Goal: Task Accomplishment & Management: Complete application form

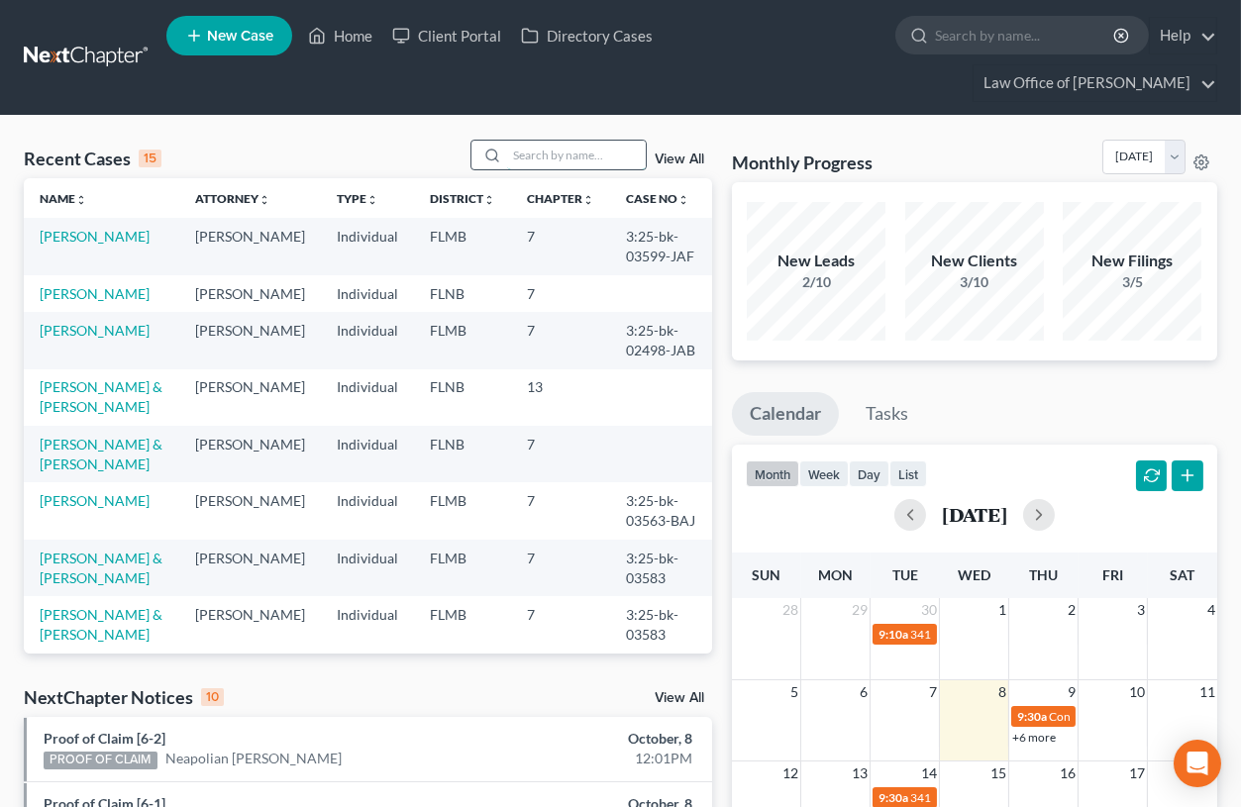
click at [551, 150] on input "search" at bounding box center [576, 155] width 139 height 29
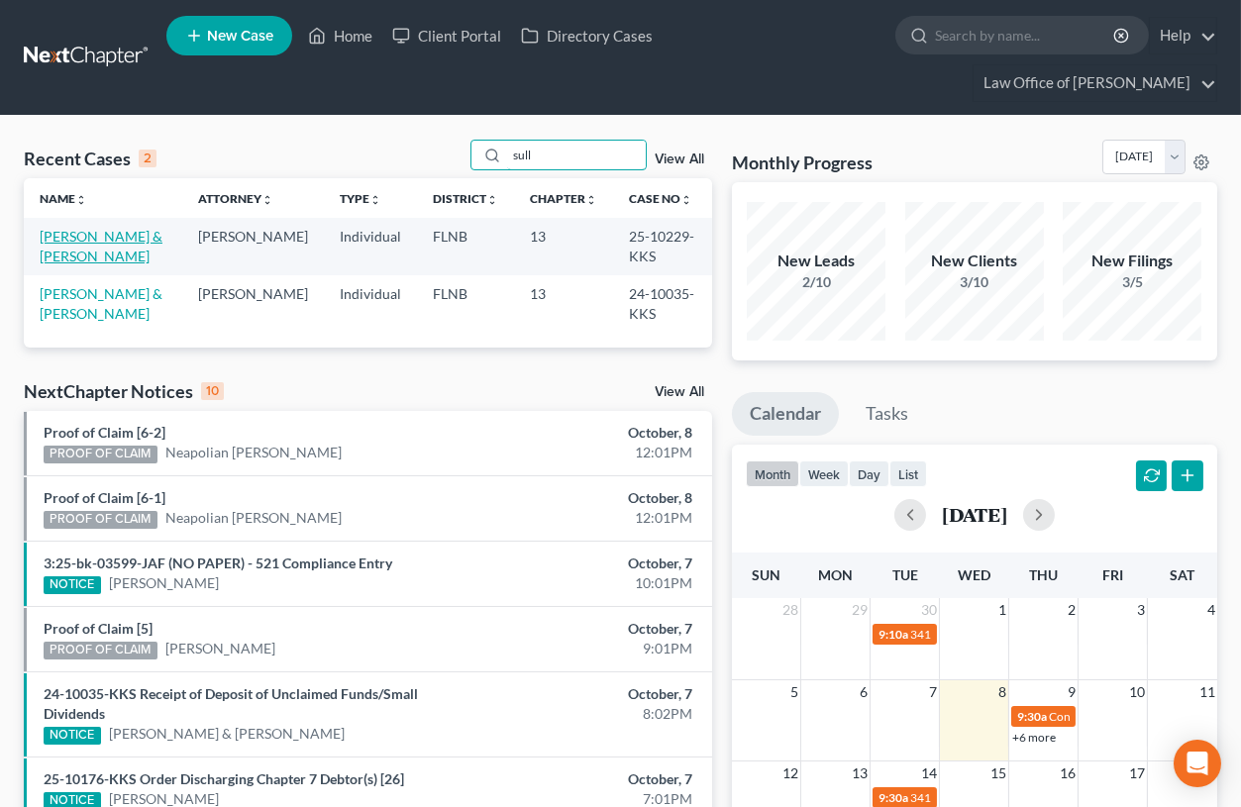
type input "sull"
click at [115, 238] on link "[PERSON_NAME] & [PERSON_NAME]" at bounding box center [101, 246] width 123 height 37
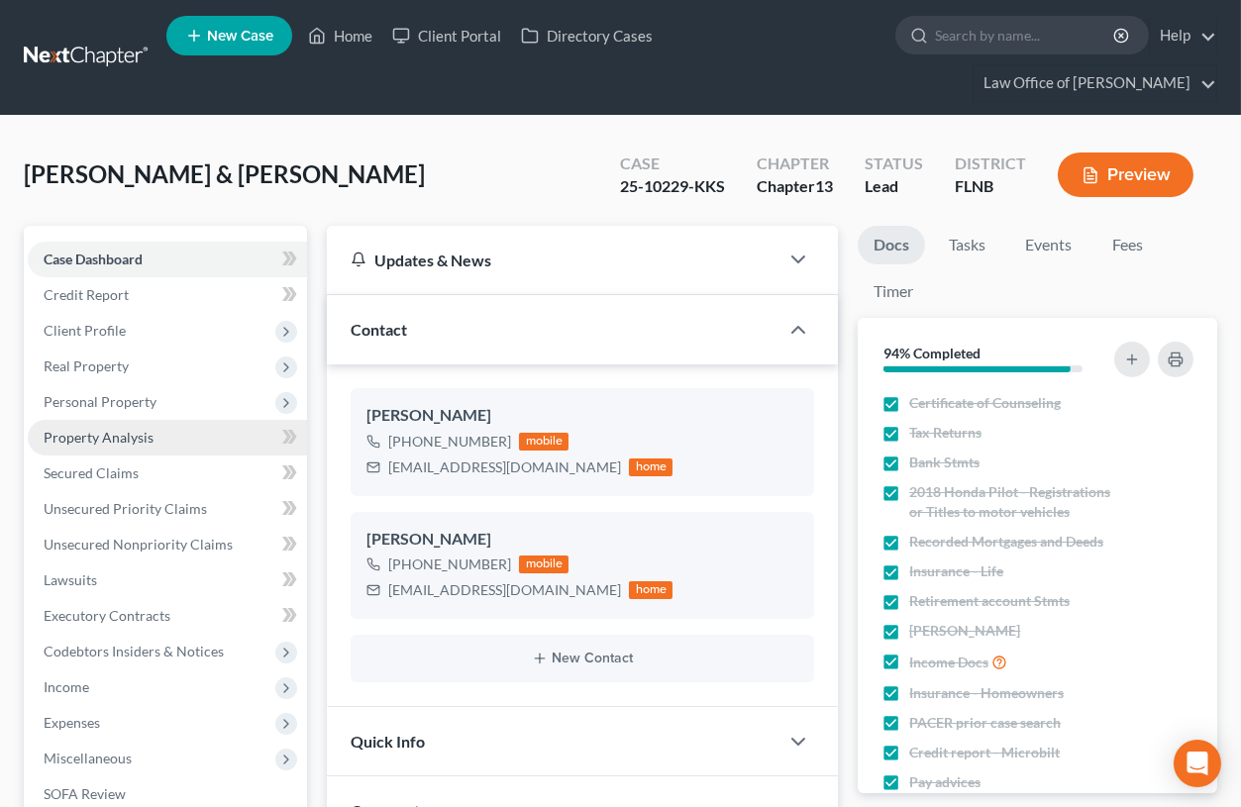
click at [130, 441] on span "Property Analysis" at bounding box center [99, 437] width 110 height 17
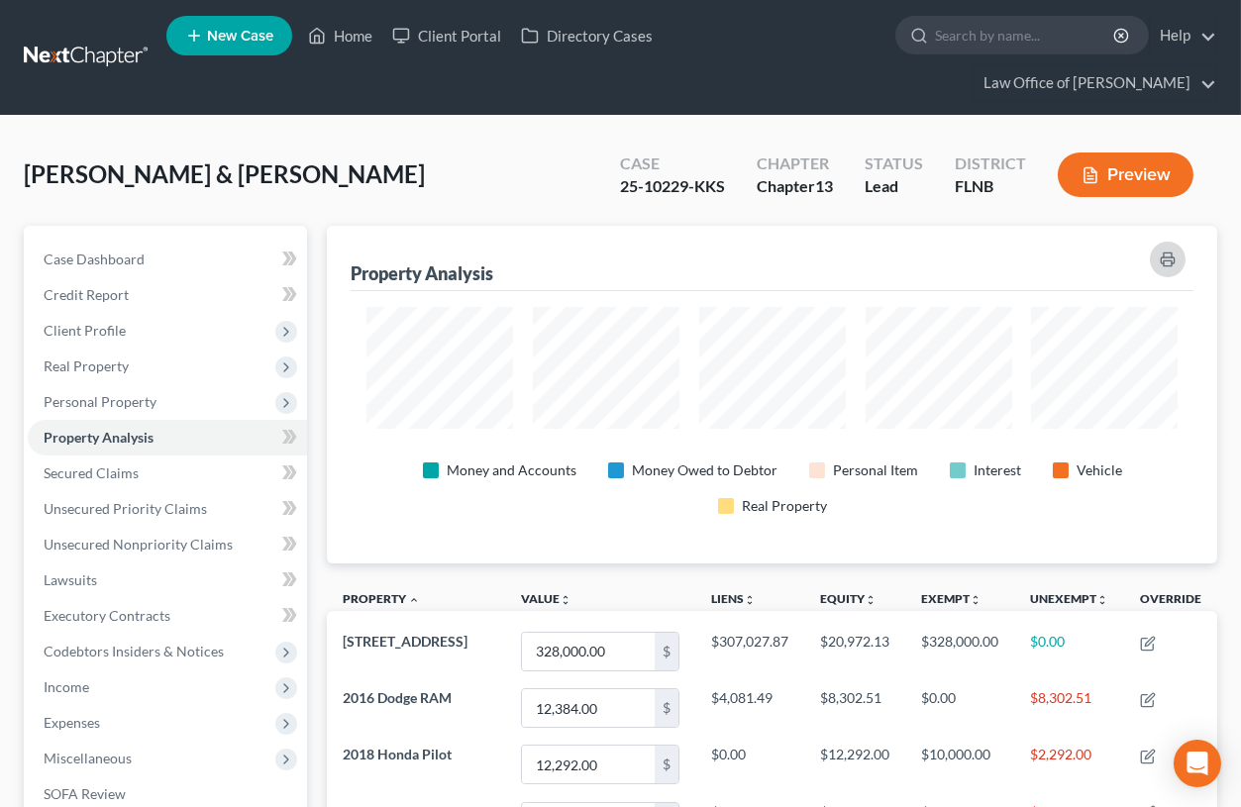
click at [1170, 258] on icon "button" at bounding box center [1168, 260] width 16 height 16
click at [362, 31] on link "Home" at bounding box center [340, 36] width 84 height 36
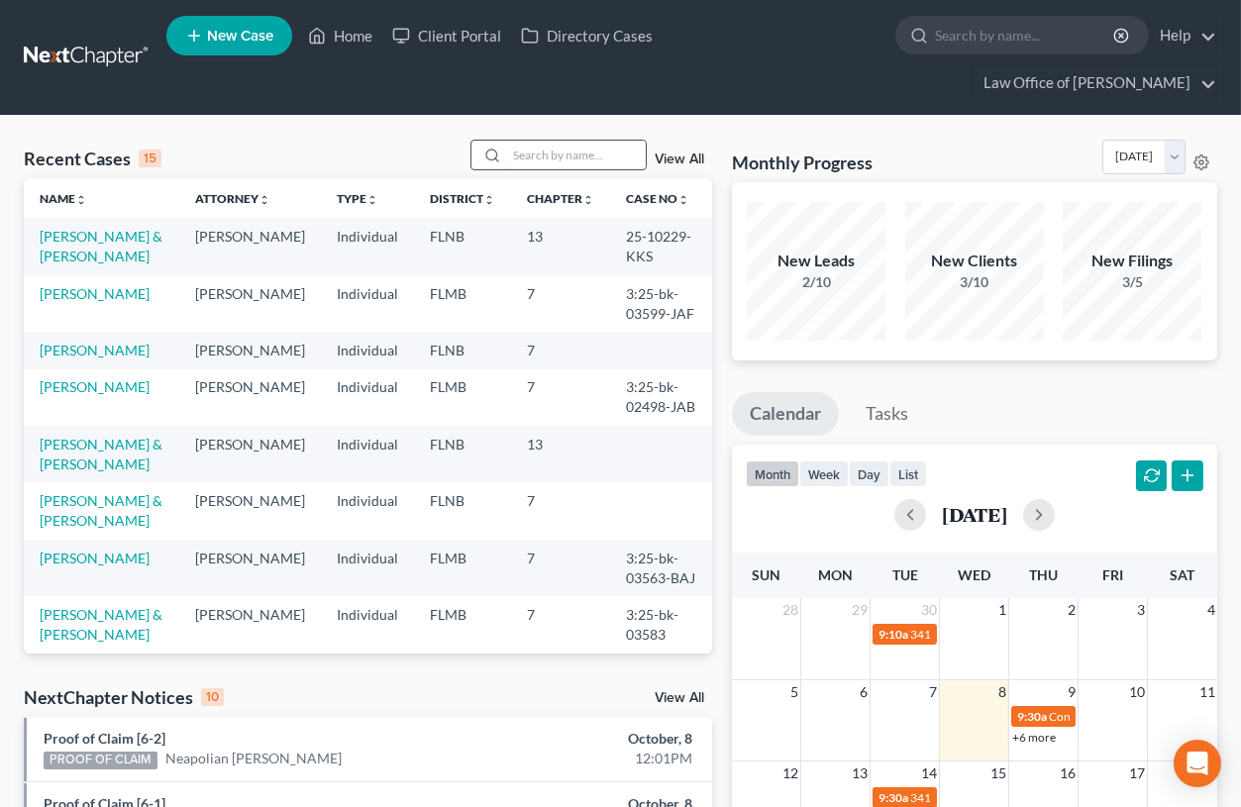
click at [556, 152] on input "search" at bounding box center [576, 155] width 139 height 29
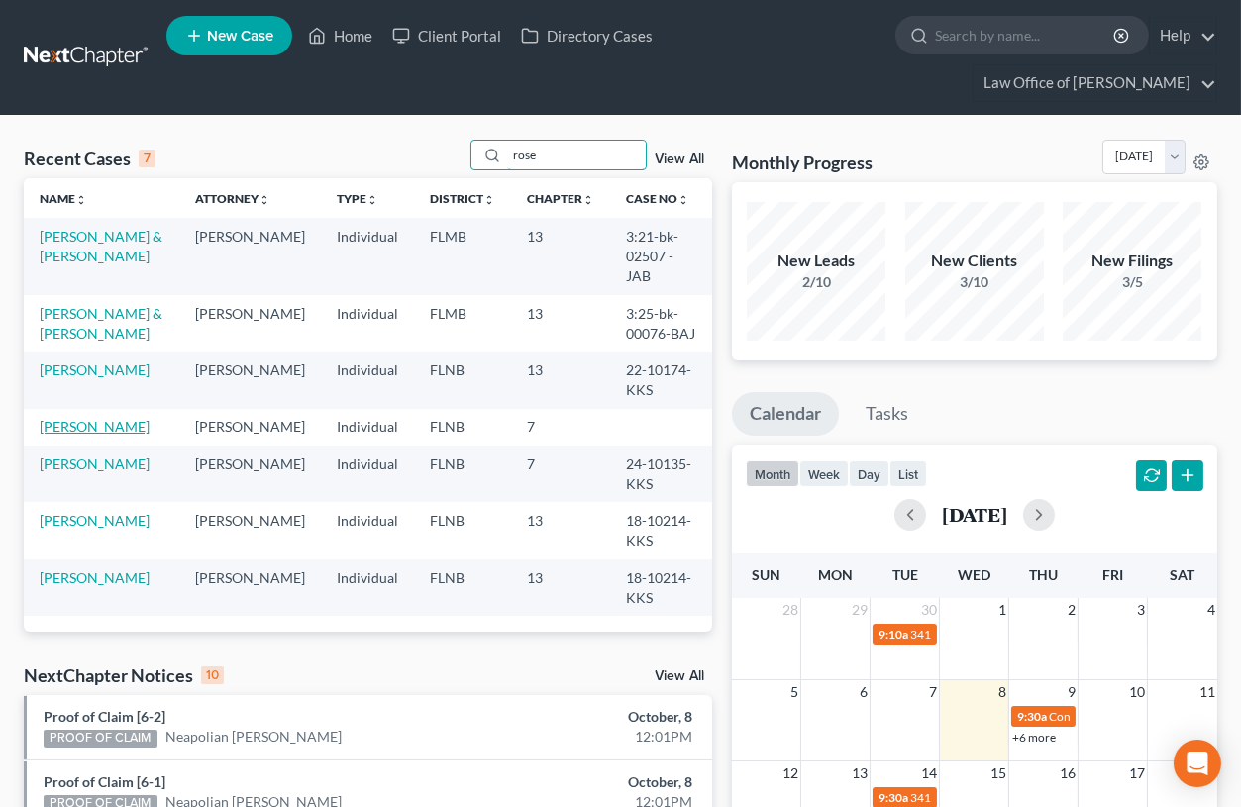
type input "rose"
click at [70, 418] on link "[PERSON_NAME]" at bounding box center [95, 426] width 110 height 17
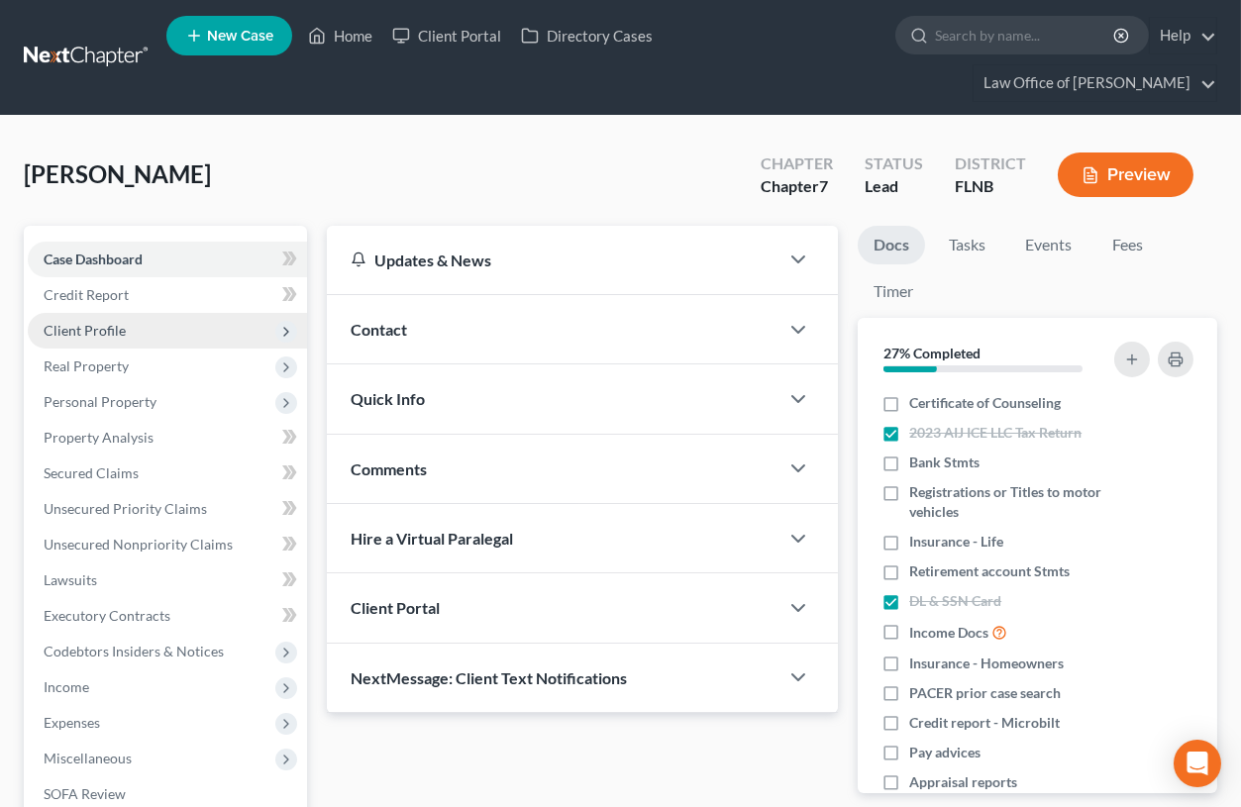
click at [93, 322] on span "Client Profile" at bounding box center [85, 330] width 82 height 17
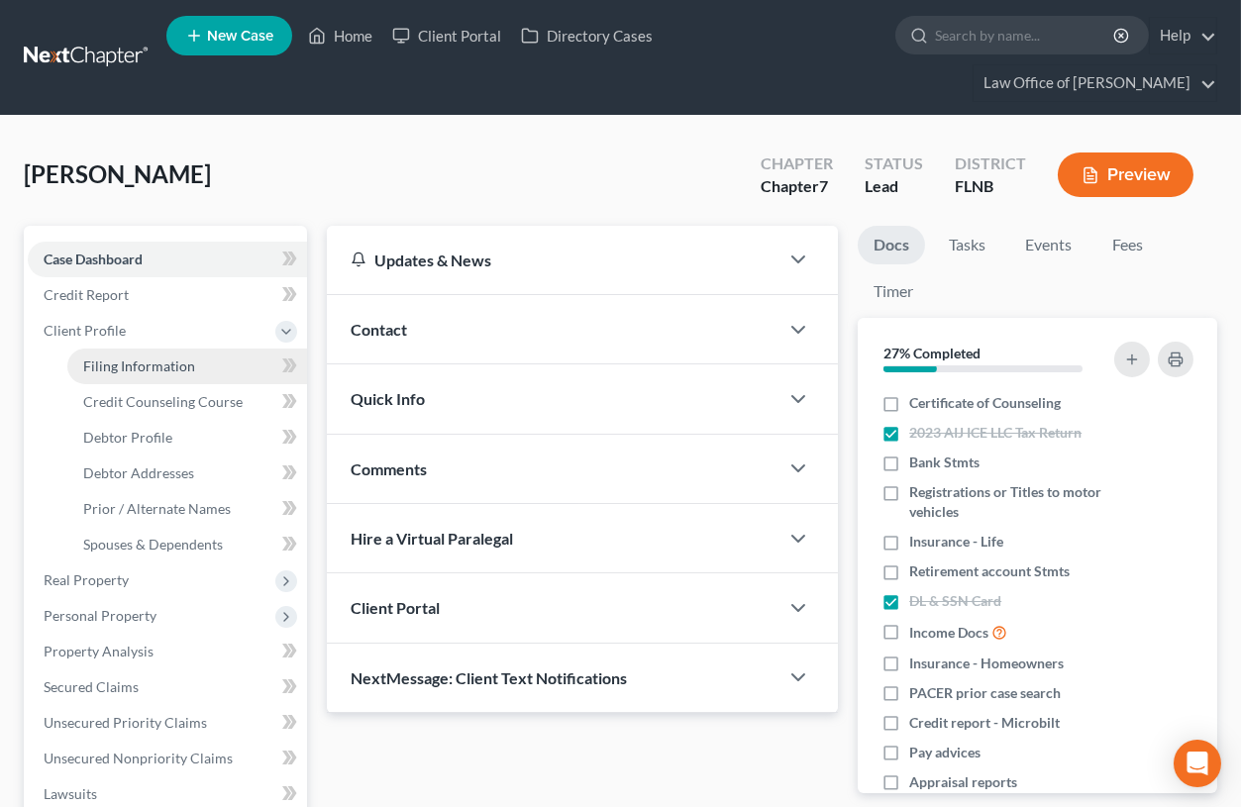
click at [176, 363] on span "Filing Information" at bounding box center [139, 366] width 112 height 17
select select "1"
select select "0"
select select "9"
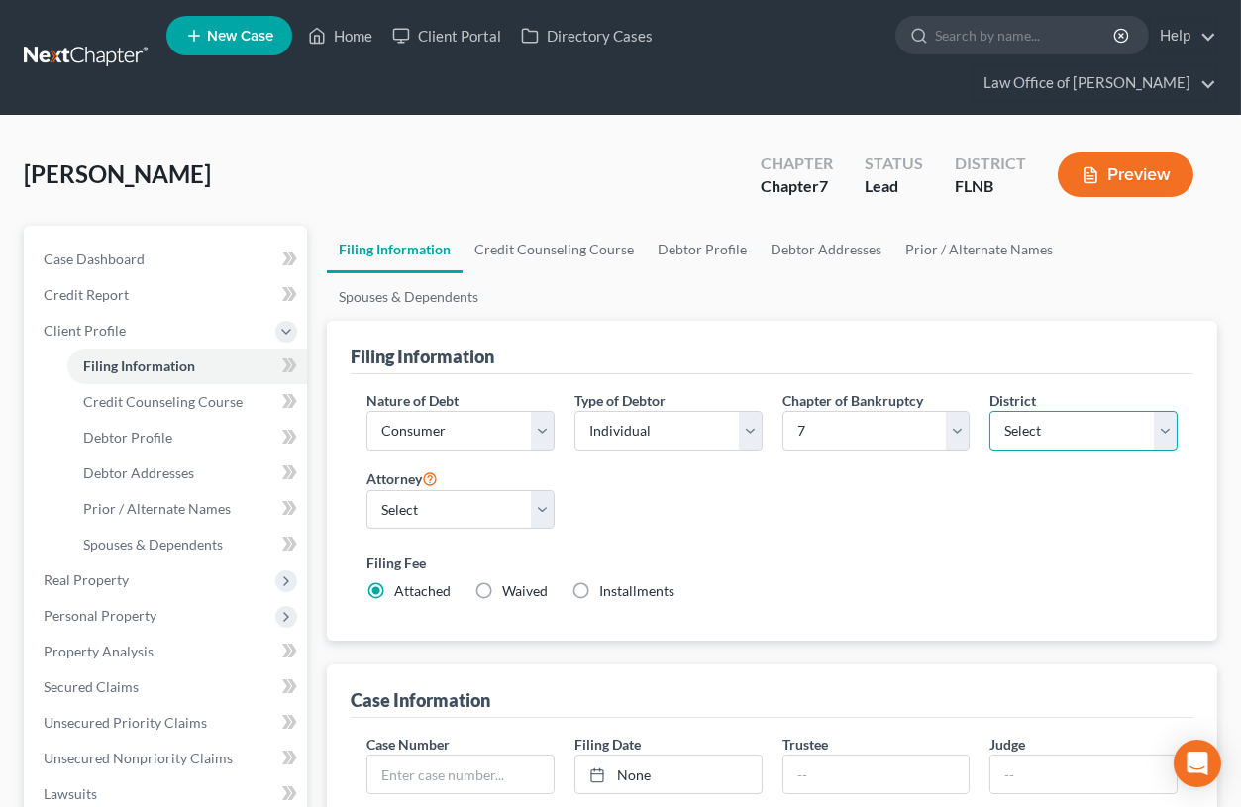
click at [1077, 411] on select "Select [US_STATE] - [GEOGRAPHIC_DATA] [US_STATE] - [GEOGRAPHIC_DATA][US_STATE] …" at bounding box center [1084, 431] width 188 height 40
select select "15"
click option "[US_STATE] - Middle" at bounding box center [0, 0] width 0 height 0
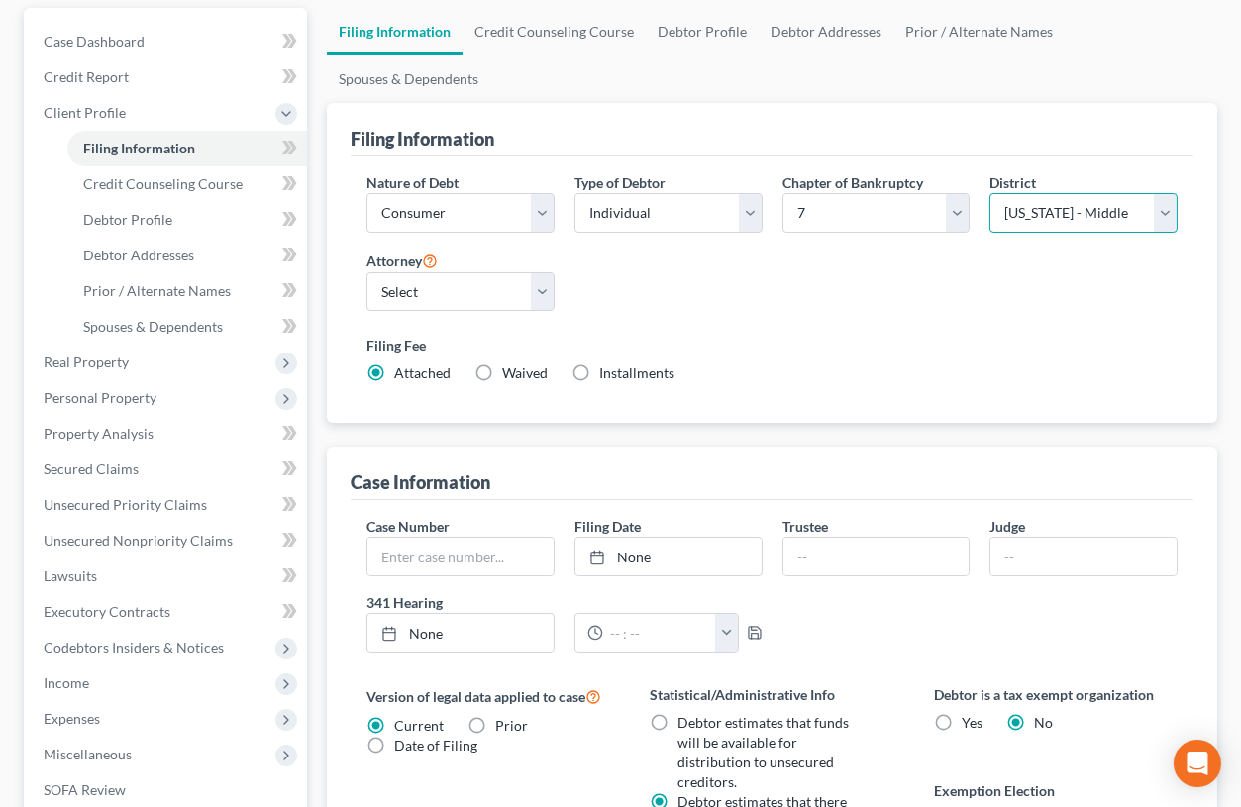
scroll to position [545, 0]
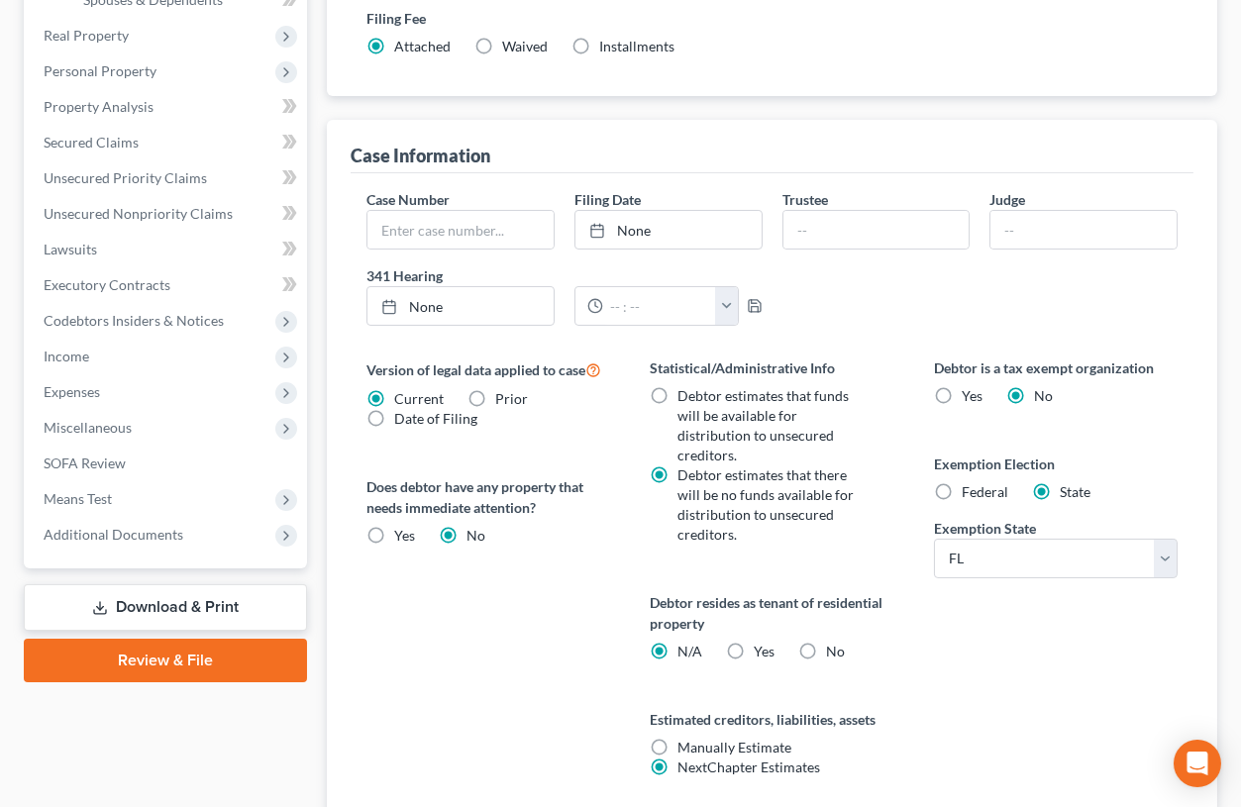
click at [754, 642] on label "Yes Yes" at bounding box center [764, 652] width 21 height 20
click at [762, 642] on input "Yes Yes" at bounding box center [768, 648] width 13 height 13
radio input "true"
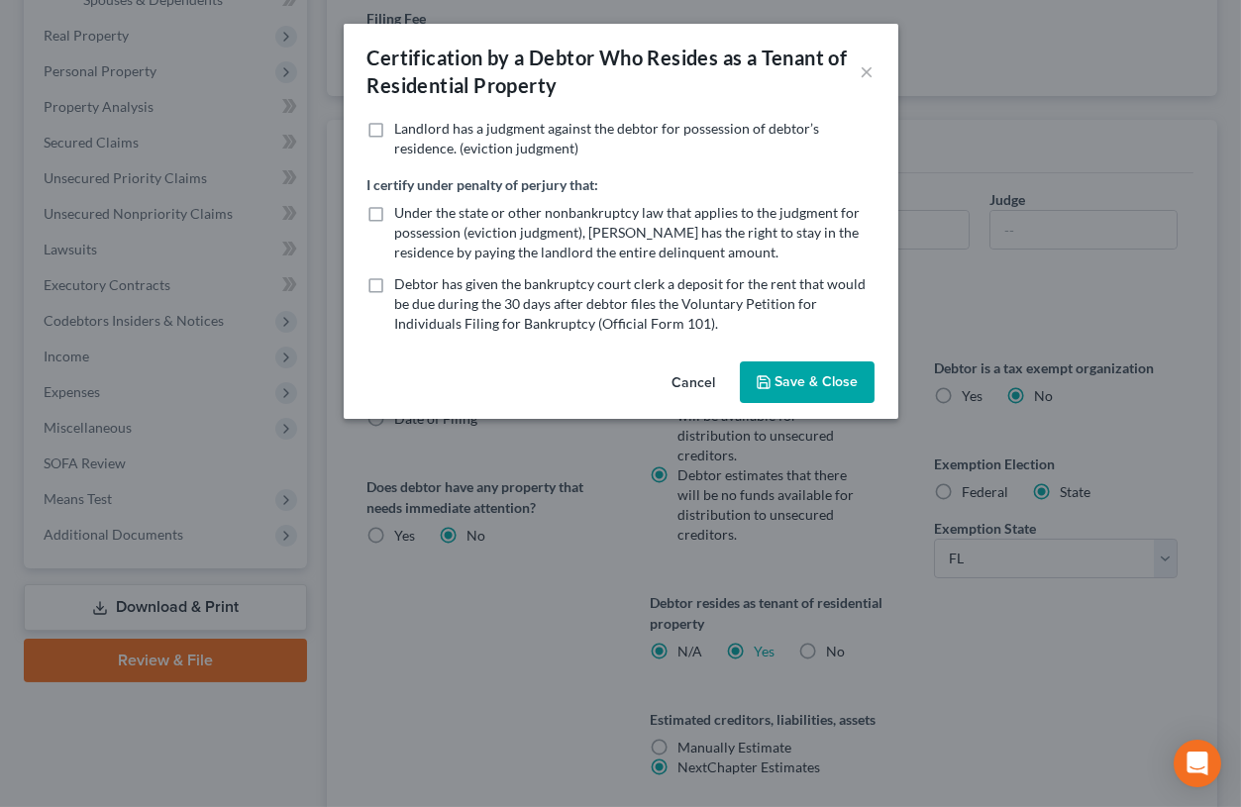
radio input "false"
click at [819, 373] on button "Save & Close" at bounding box center [807, 383] width 135 height 42
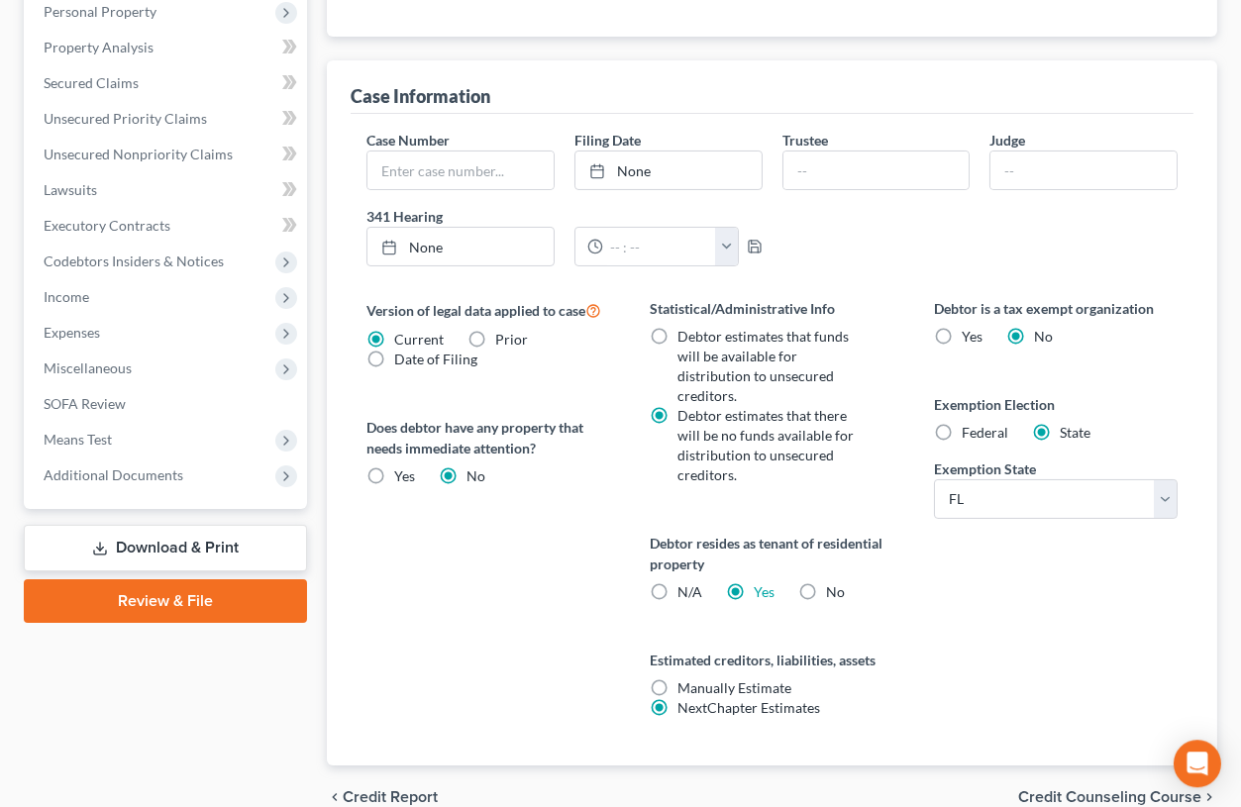
scroll to position [632, 0]
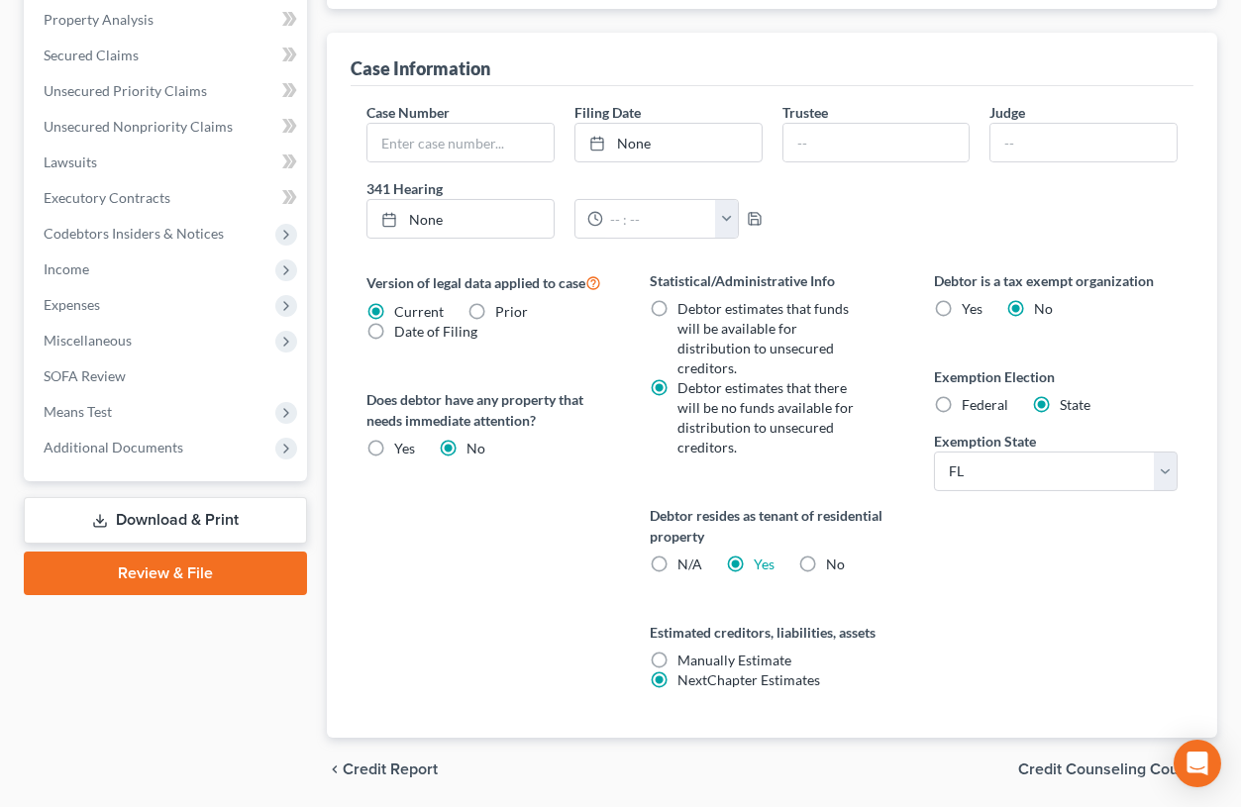
click at [1055, 762] on span "Credit Counseling Course" at bounding box center [1109, 770] width 183 height 16
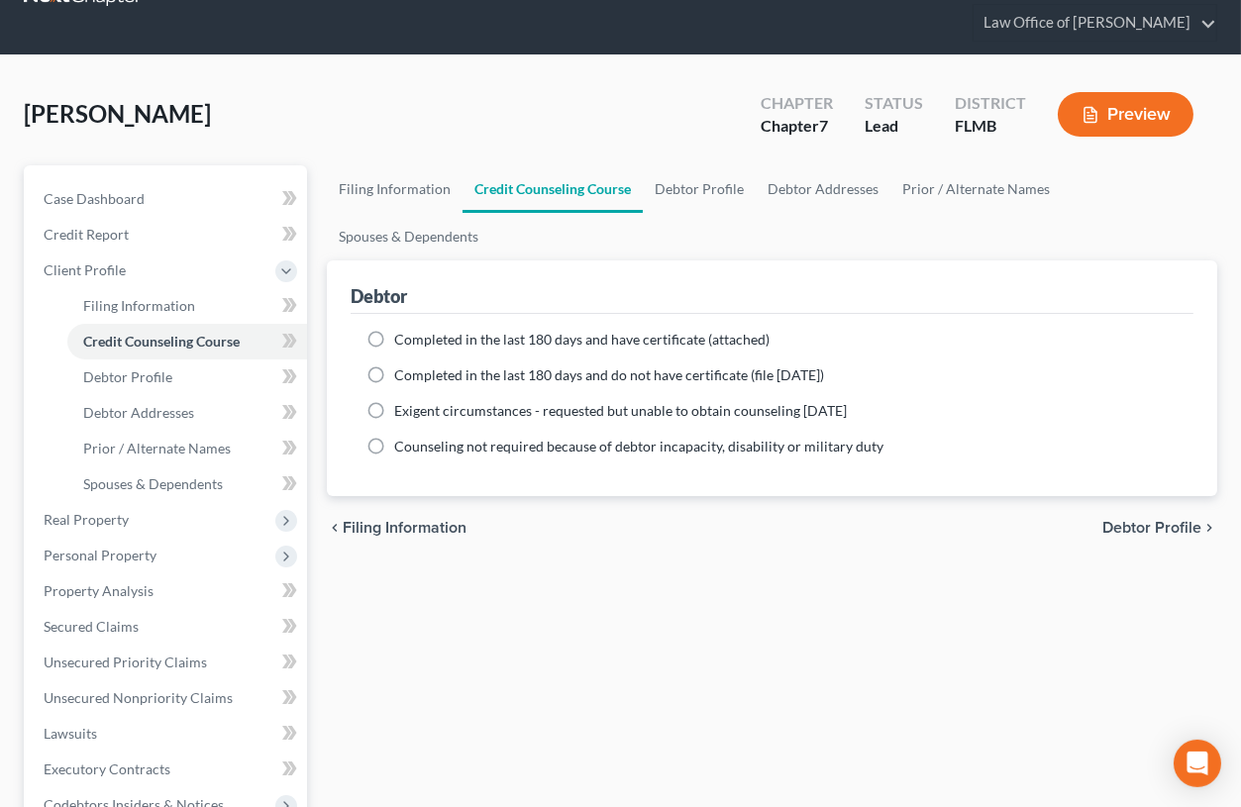
scroll to position [56, 0]
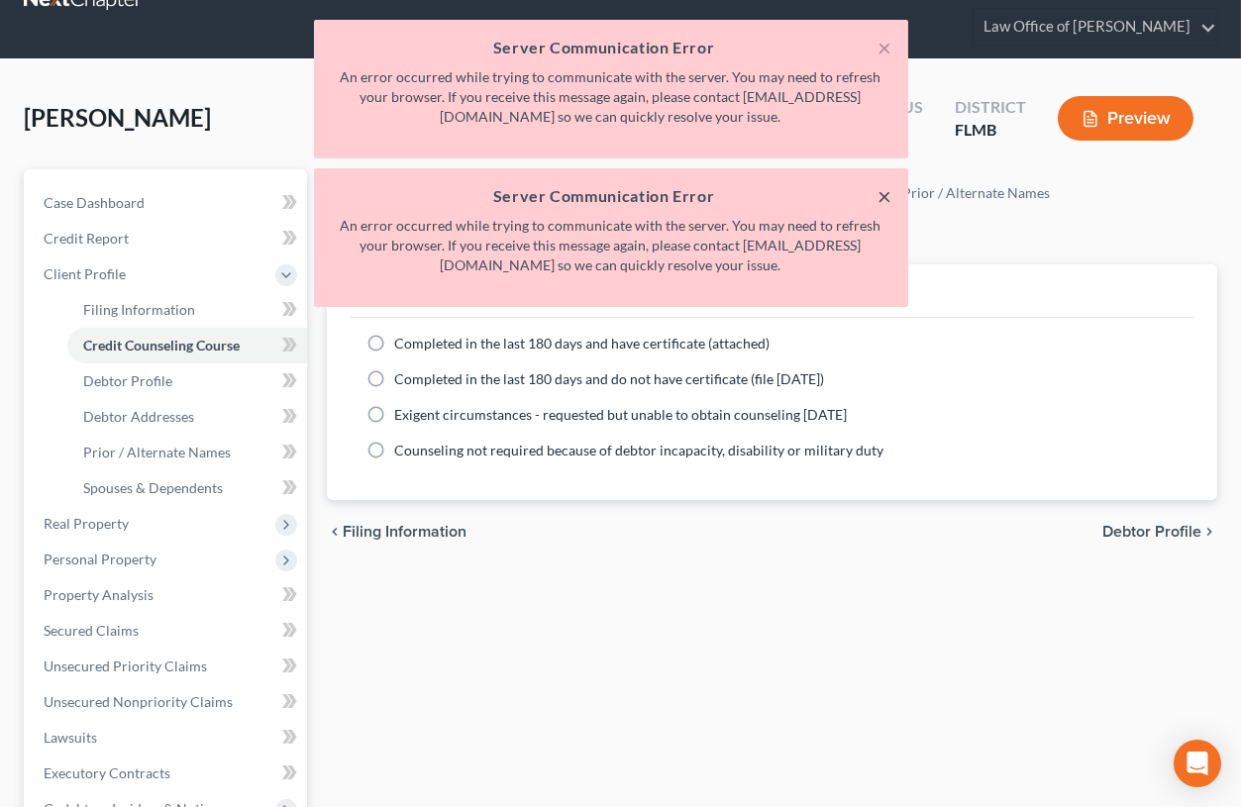
click at [885, 197] on button "×" at bounding box center [886, 196] width 14 height 24
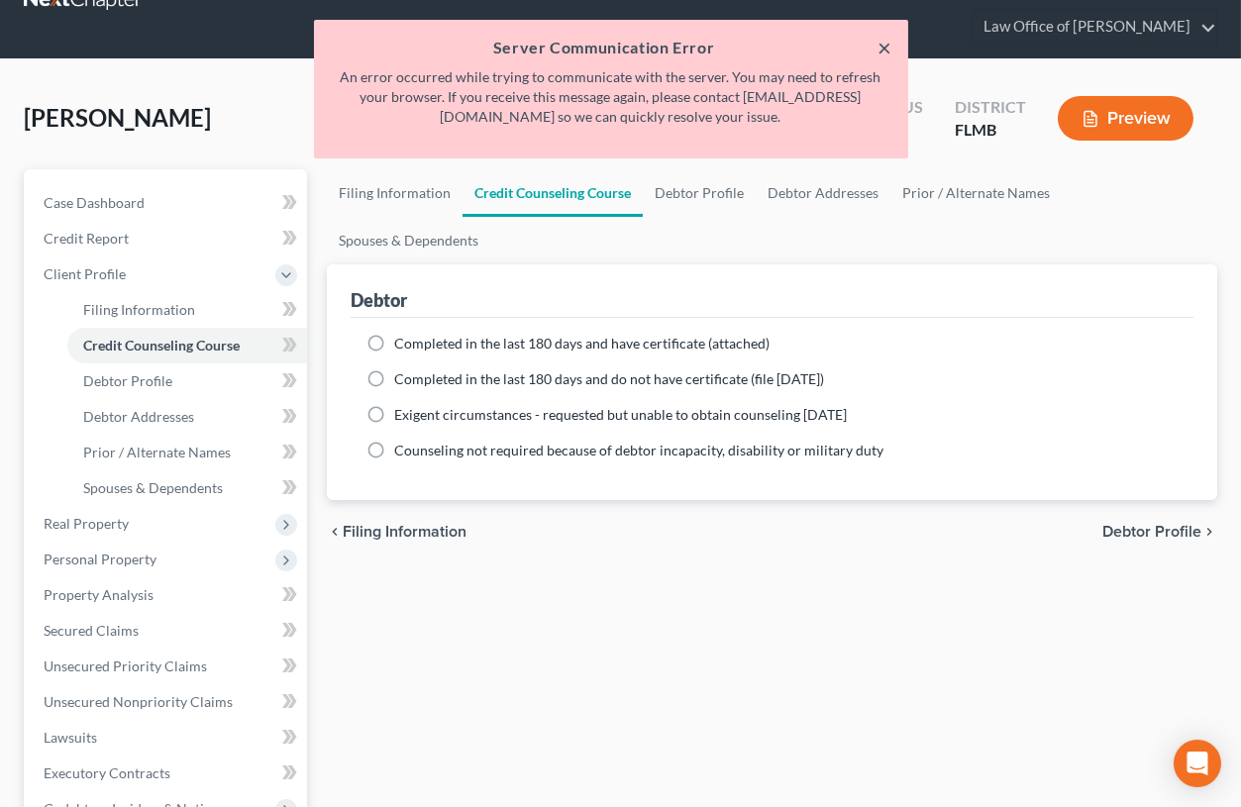
click at [887, 50] on button "×" at bounding box center [886, 48] width 14 height 24
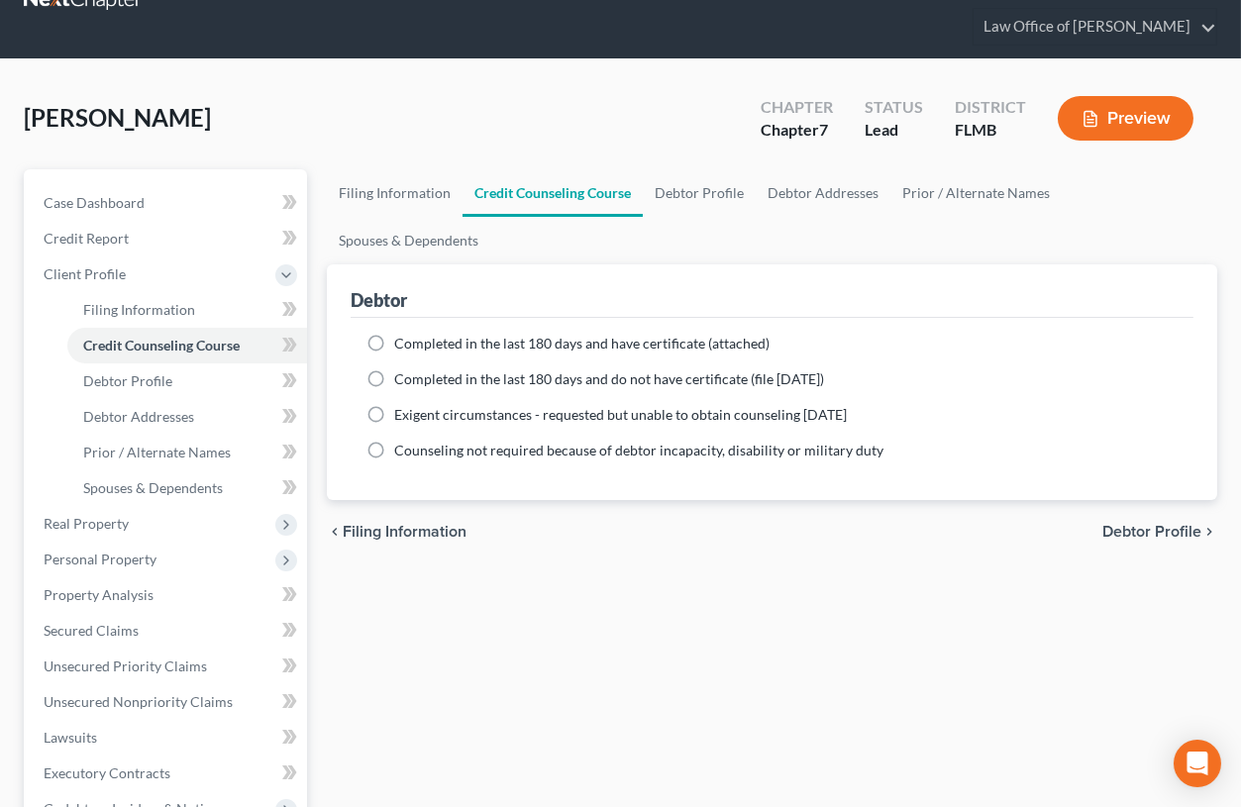
click at [1133, 524] on span "Debtor Profile" at bounding box center [1152, 532] width 99 height 16
select select "0"
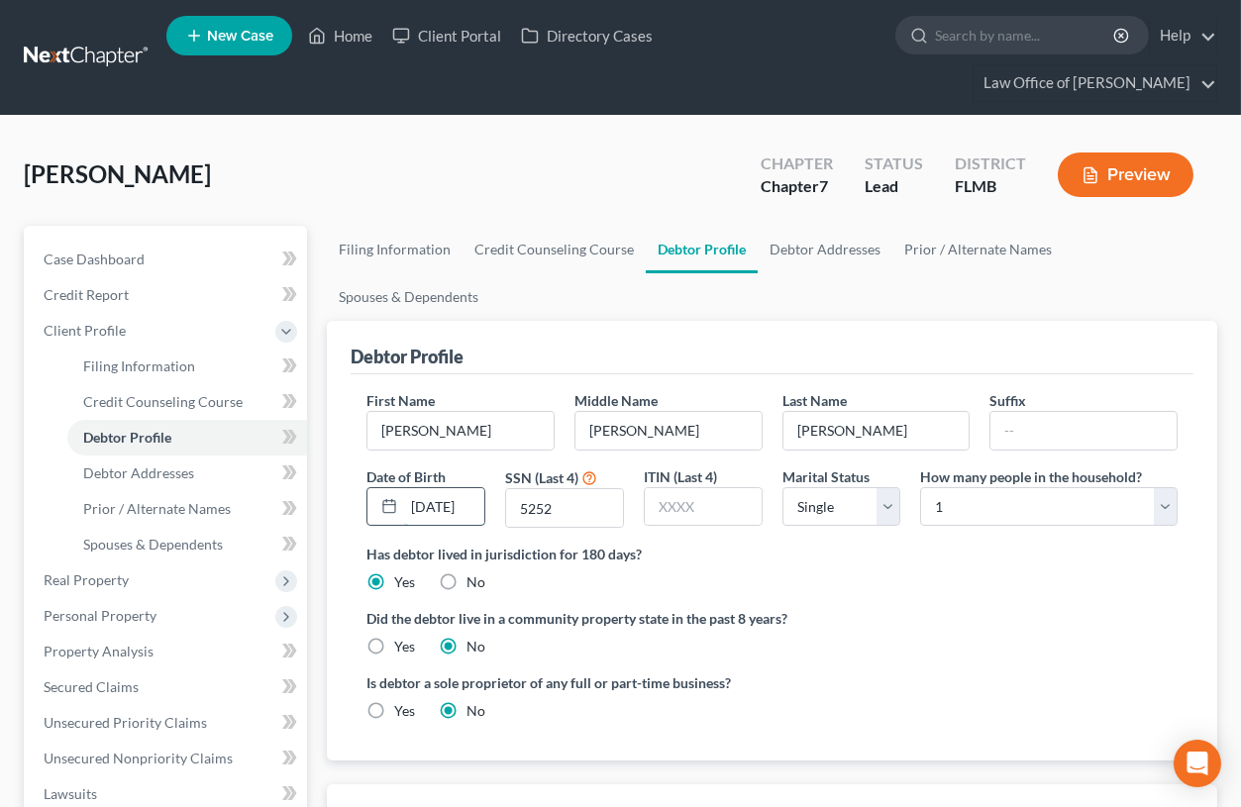
click at [475, 488] on input "[DATE]" at bounding box center [444, 507] width 80 height 38
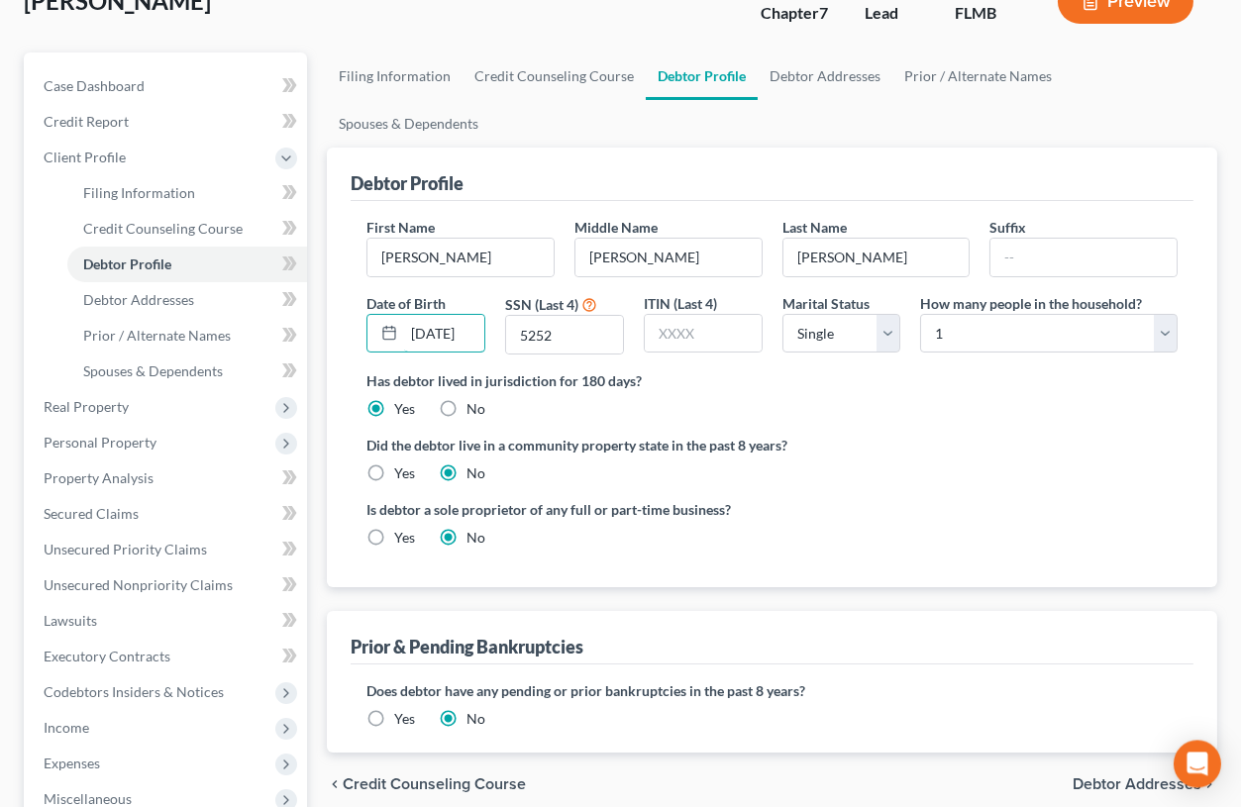
scroll to position [327, 0]
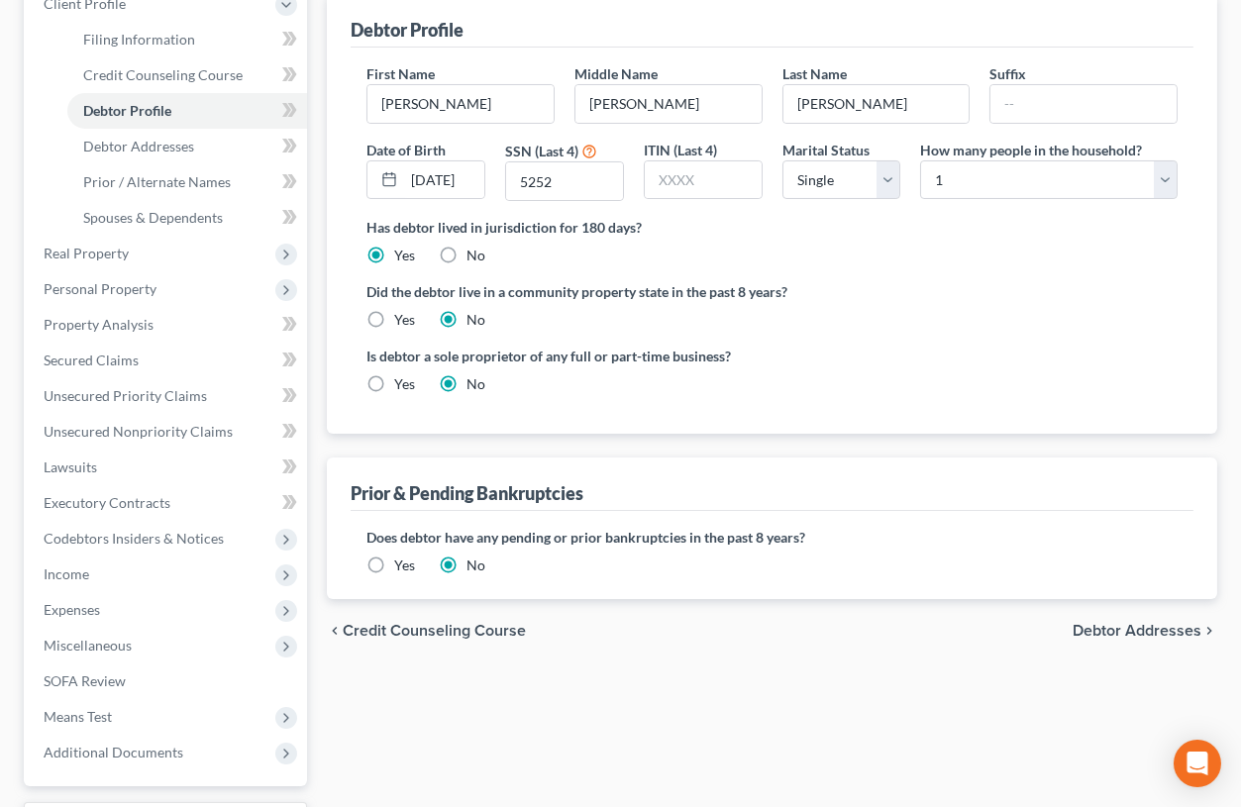
click at [1105, 623] on span "Debtor Addresses" at bounding box center [1137, 631] width 129 height 16
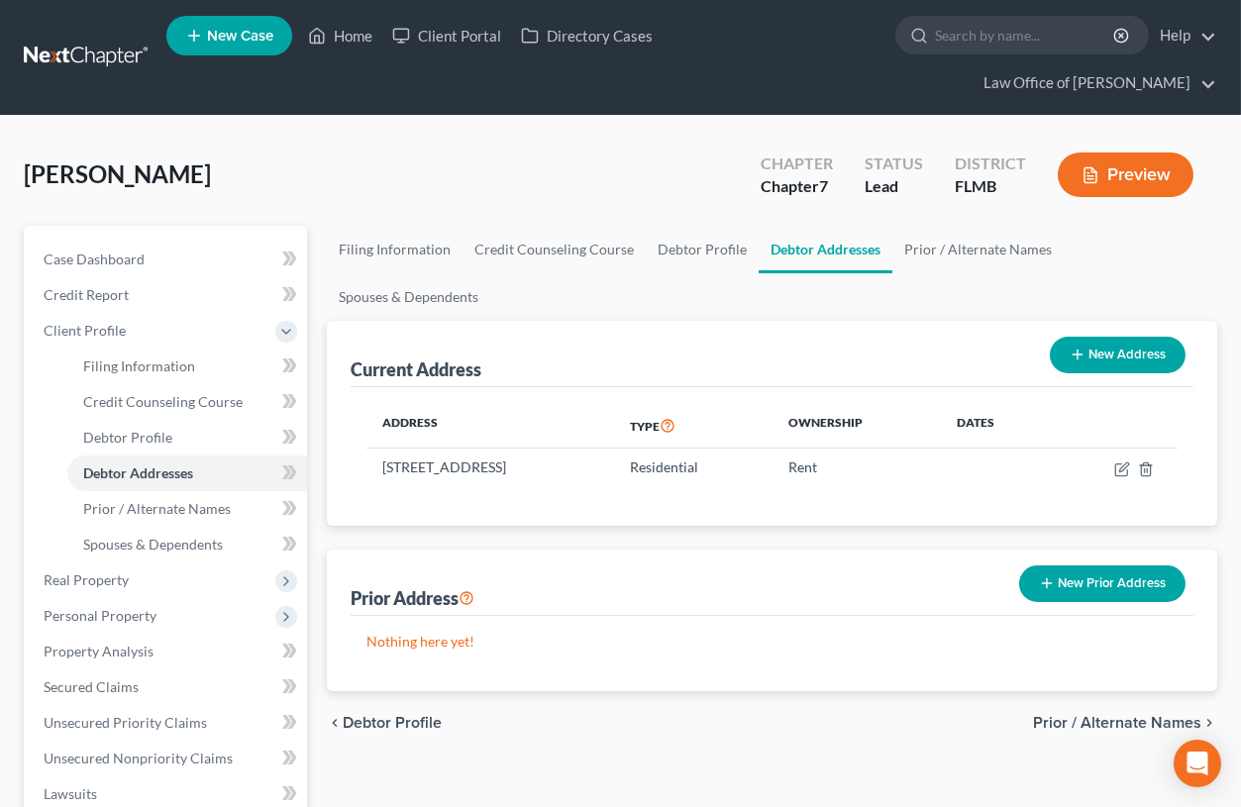
click at [1062, 715] on span "Prior / Alternate Names" at bounding box center [1117, 723] width 168 height 16
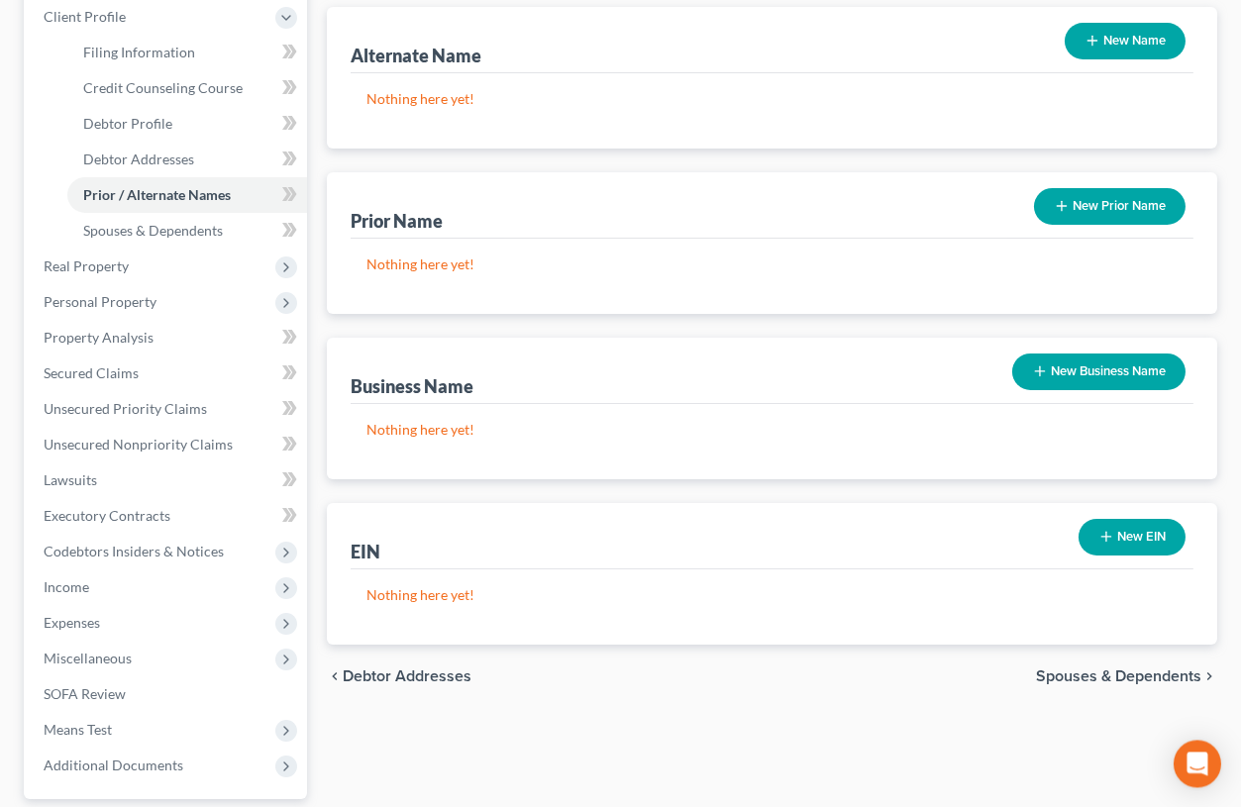
scroll to position [327, 0]
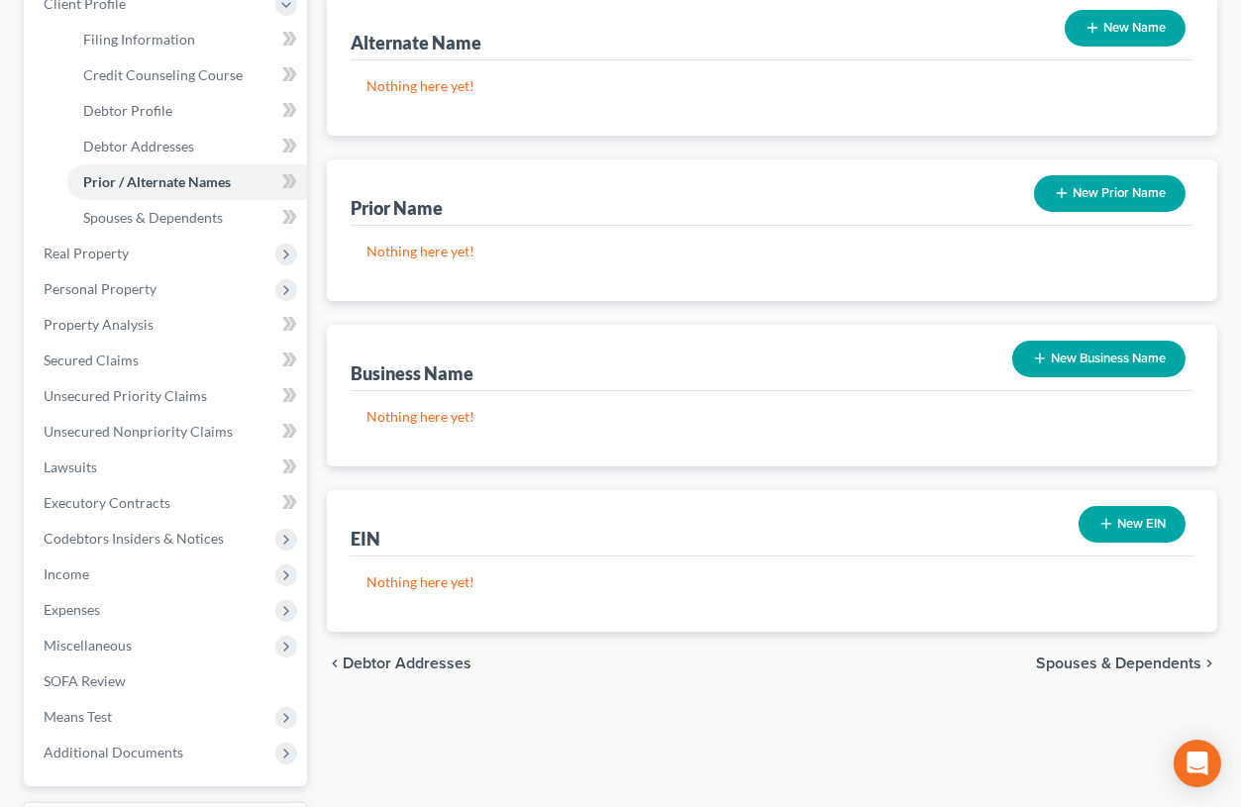
click at [1055, 661] on span "Spouses & Dependents" at bounding box center [1118, 664] width 165 height 16
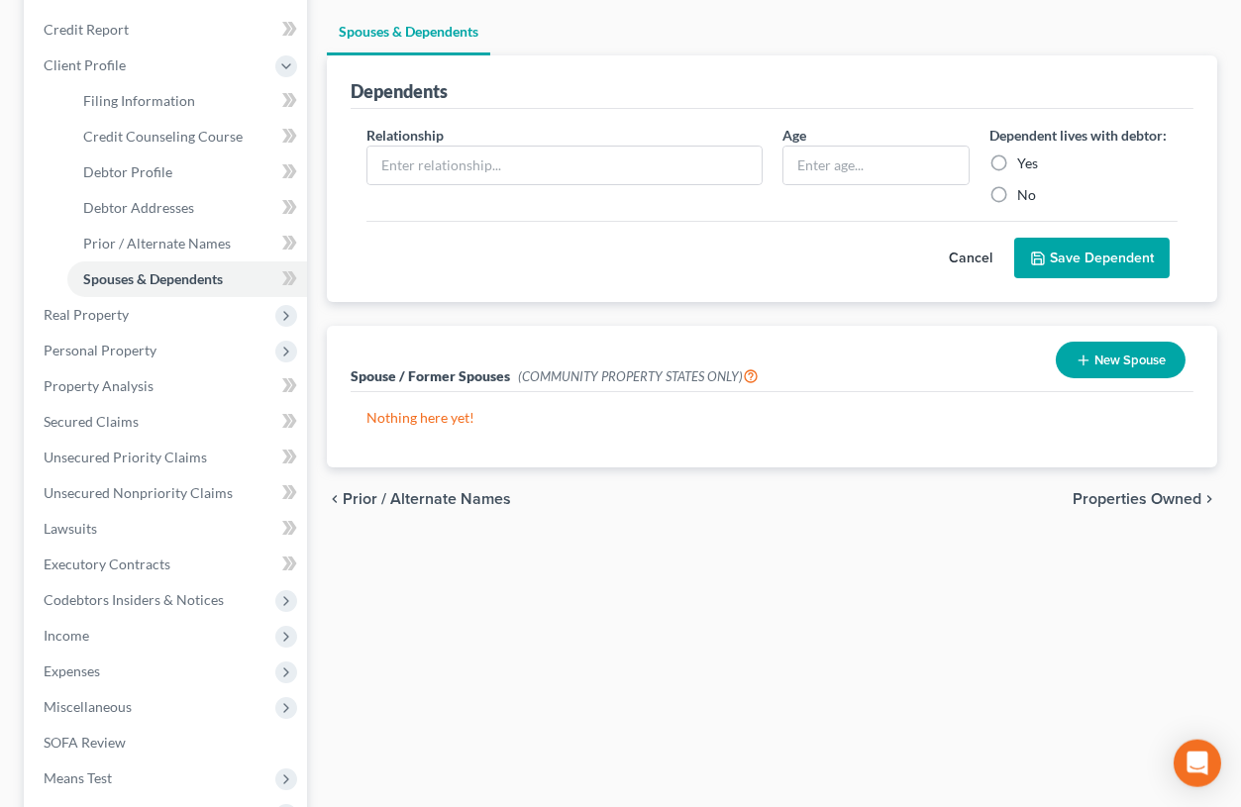
scroll to position [327, 0]
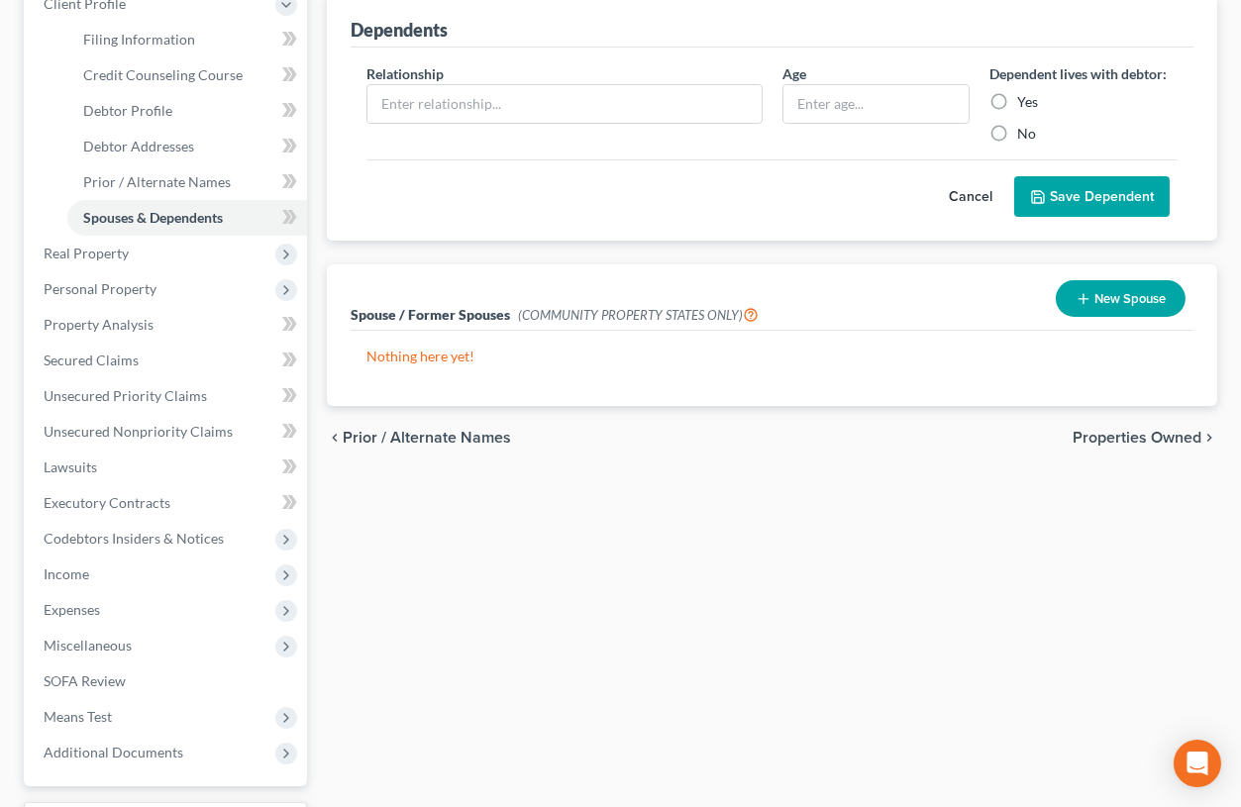
click at [1088, 430] on span "Properties Owned" at bounding box center [1137, 438] width 129 height 16
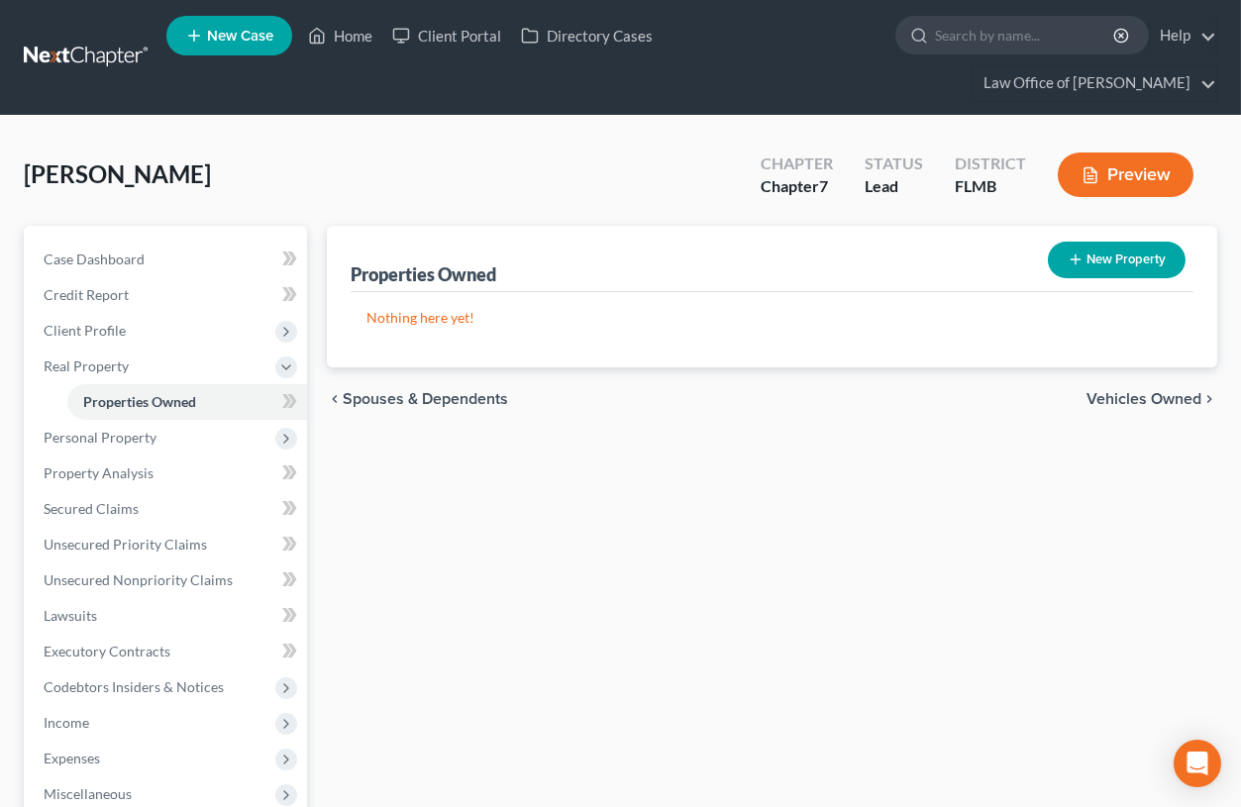
click at [1102, 394] on span "Vehicles Owned" at bounding box center [1144, 399] width 115 height 16
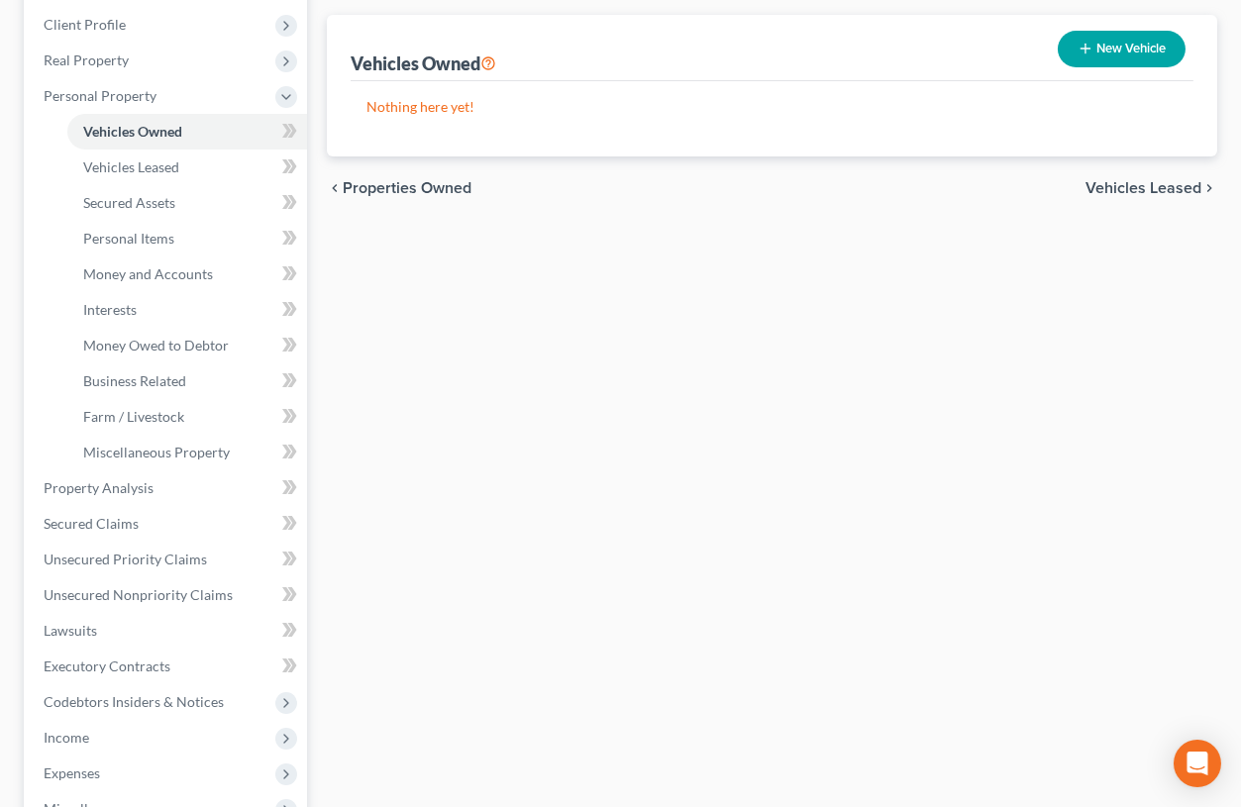
scroll to position [327, 0]
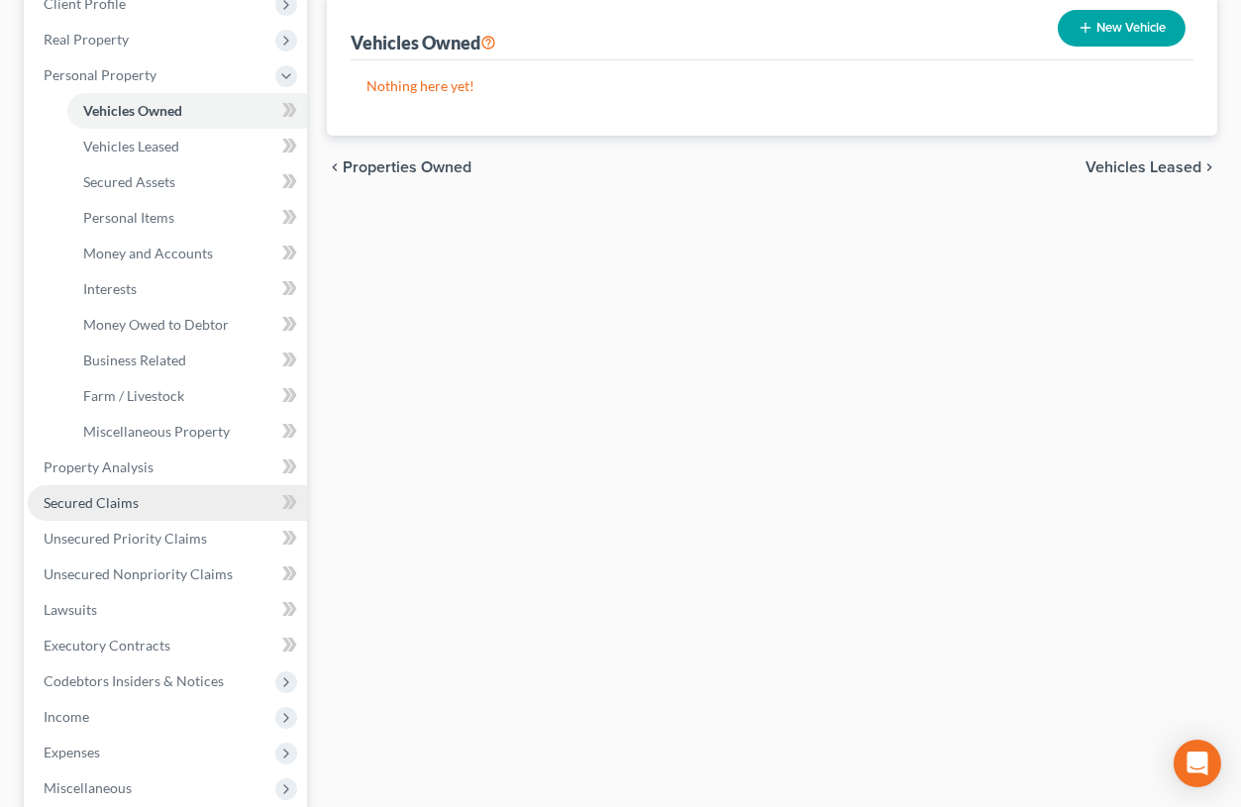
click at [126, 505] on span "Secured Claims" at bounding box center [91, 502] width 95 height 17
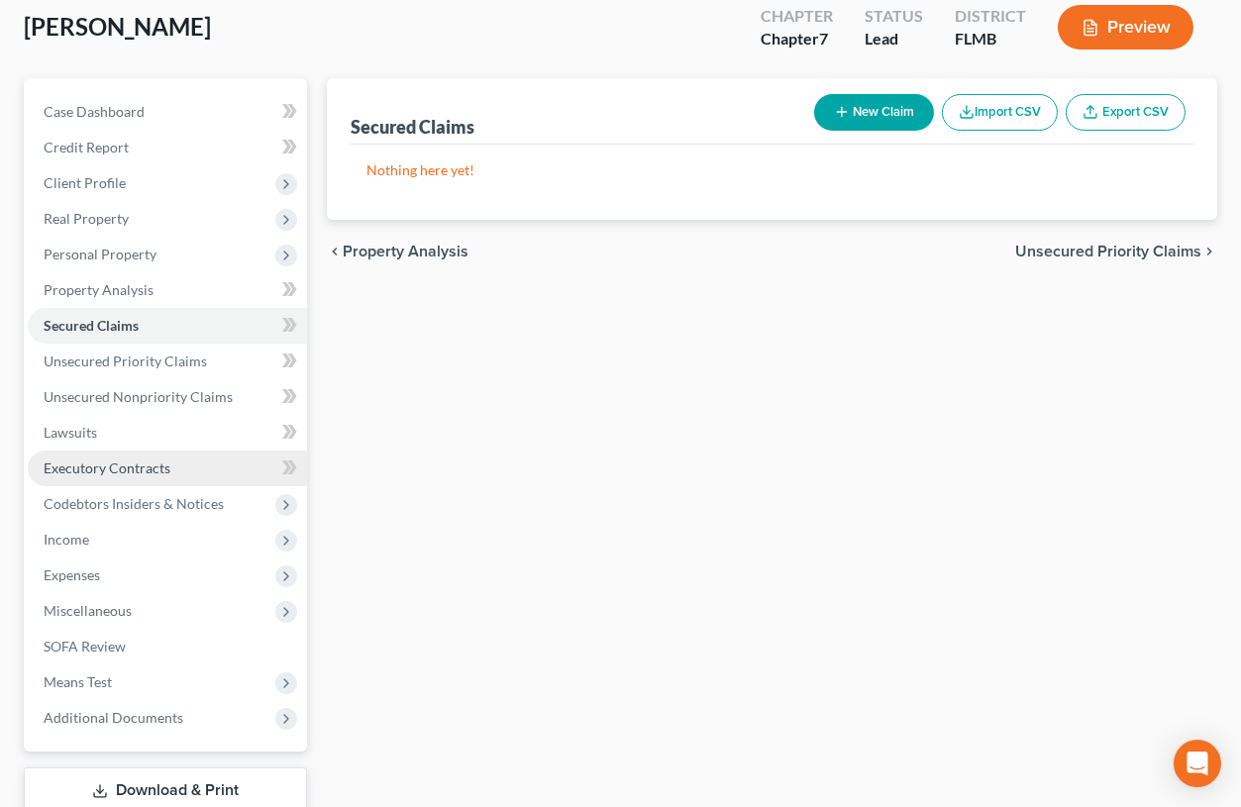
scroll to position [218, 0]
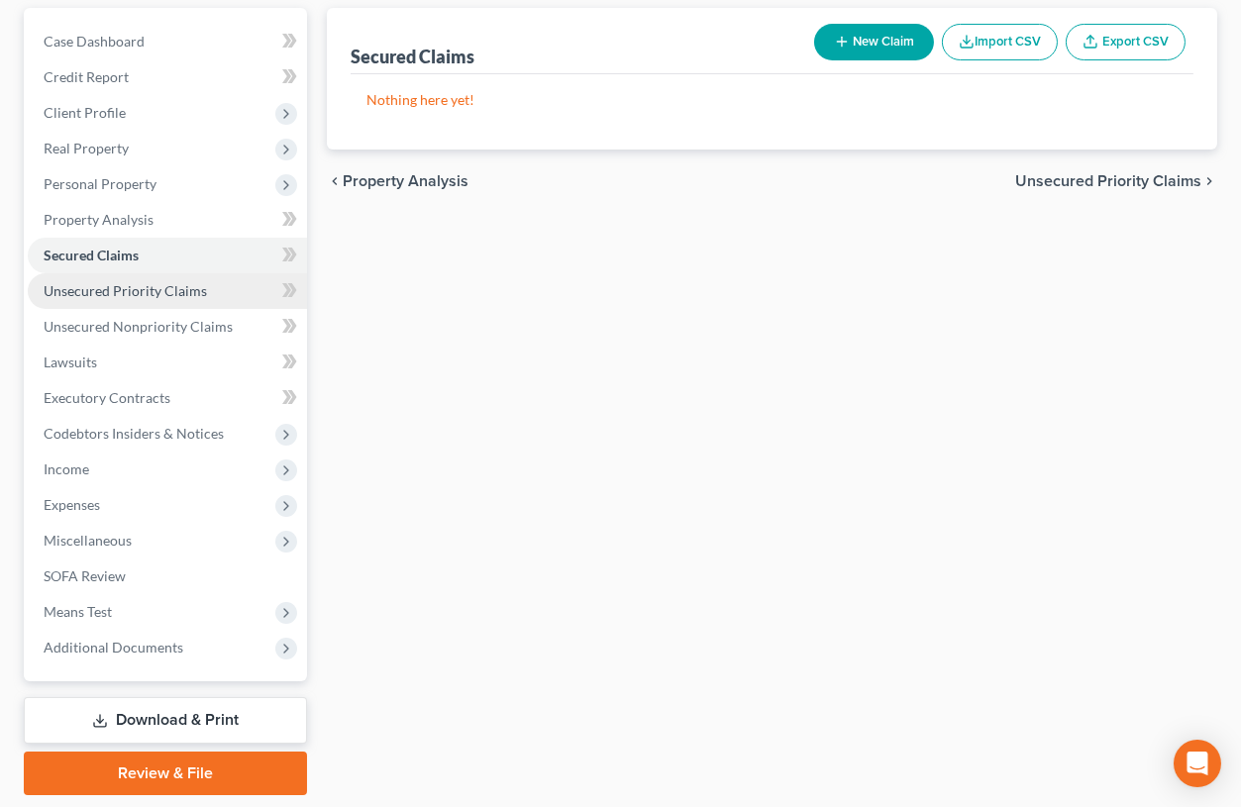
click at [181, 299] on link "Unsecured Priority Claims" at bounding box center [167, 291] width 279 height 36
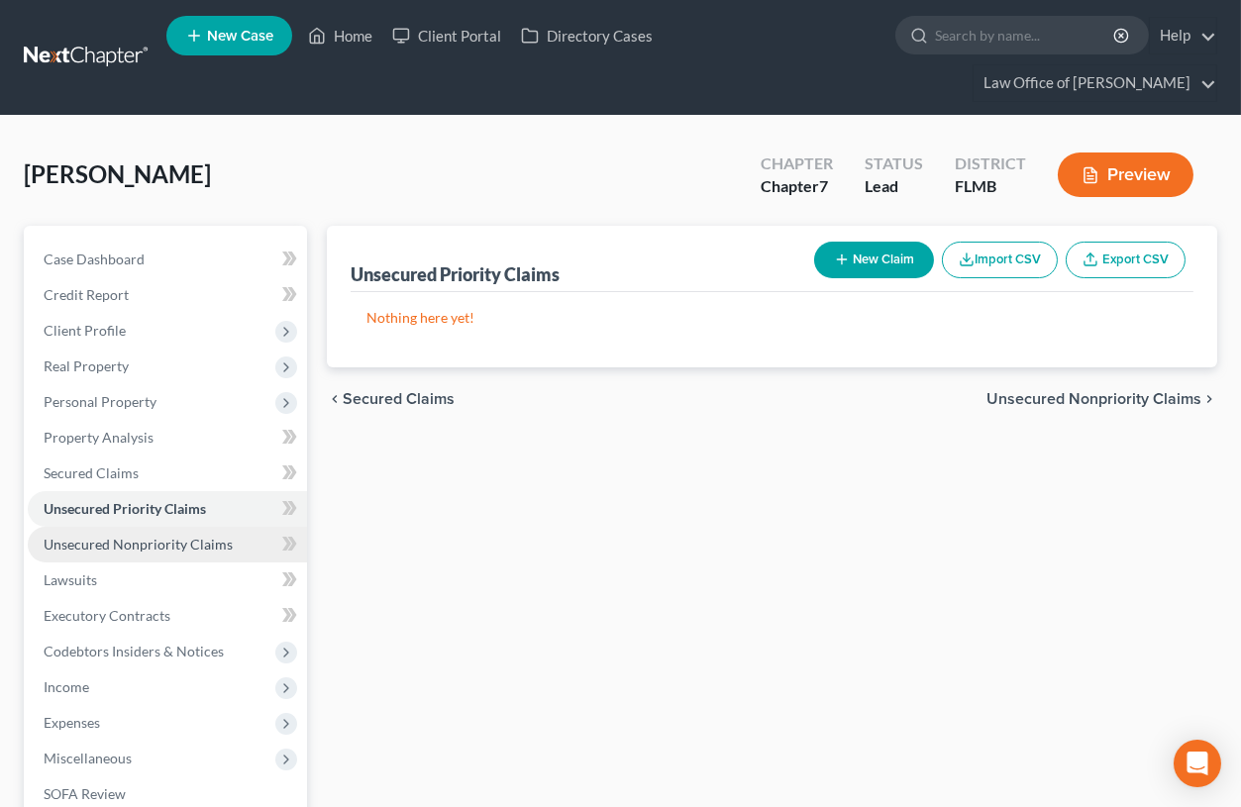
click at [193, 542] on span "Unsecured Nonpriority Claims" at bounding box center [138, 544] width 189 height 17
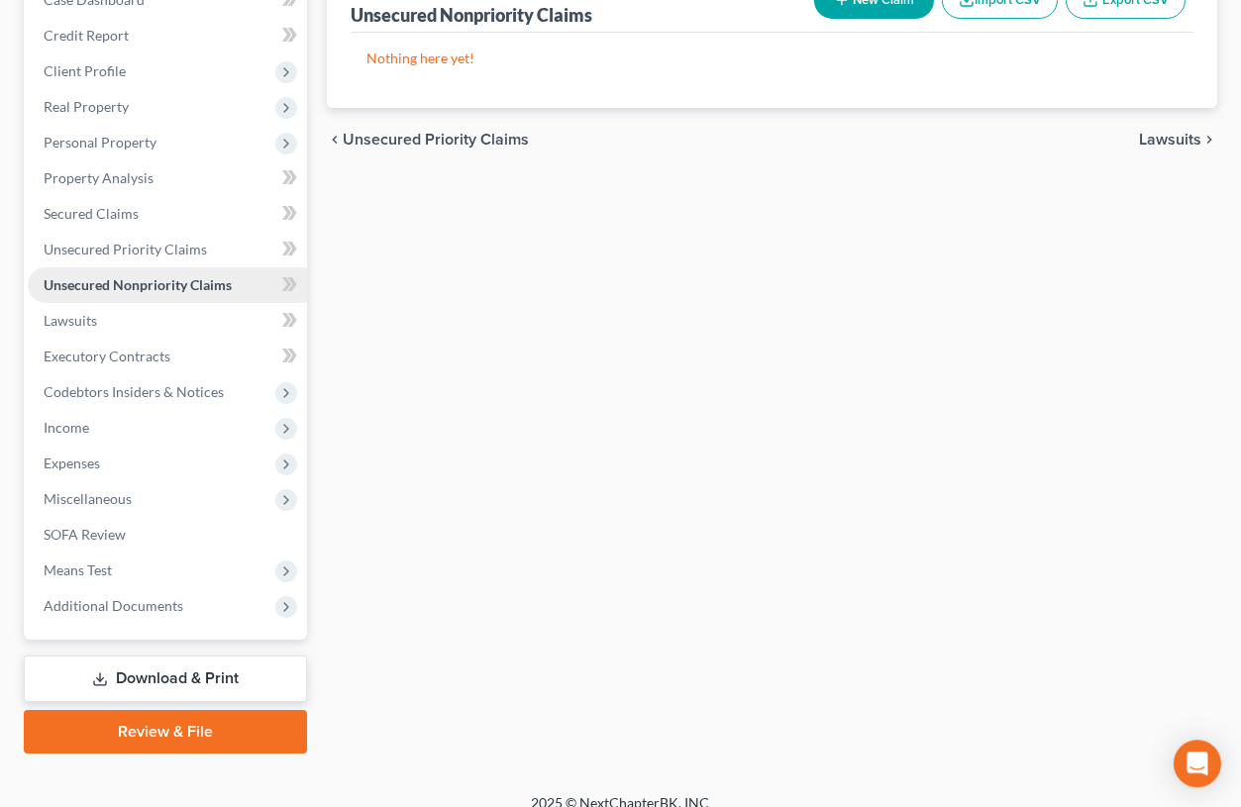
scroll to position [278, 0]
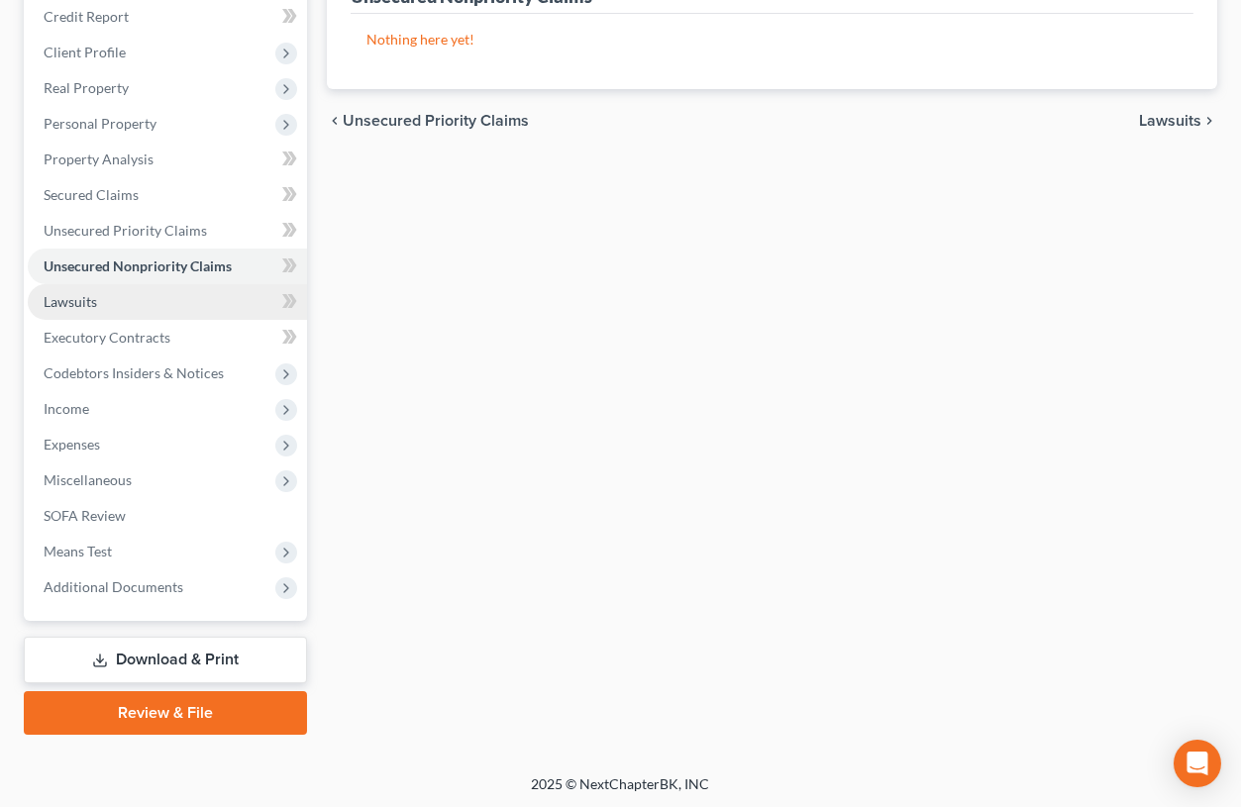
click at [89, 295] on span "Lawsuits" at bounding box center [70, 301] width 53 height 17
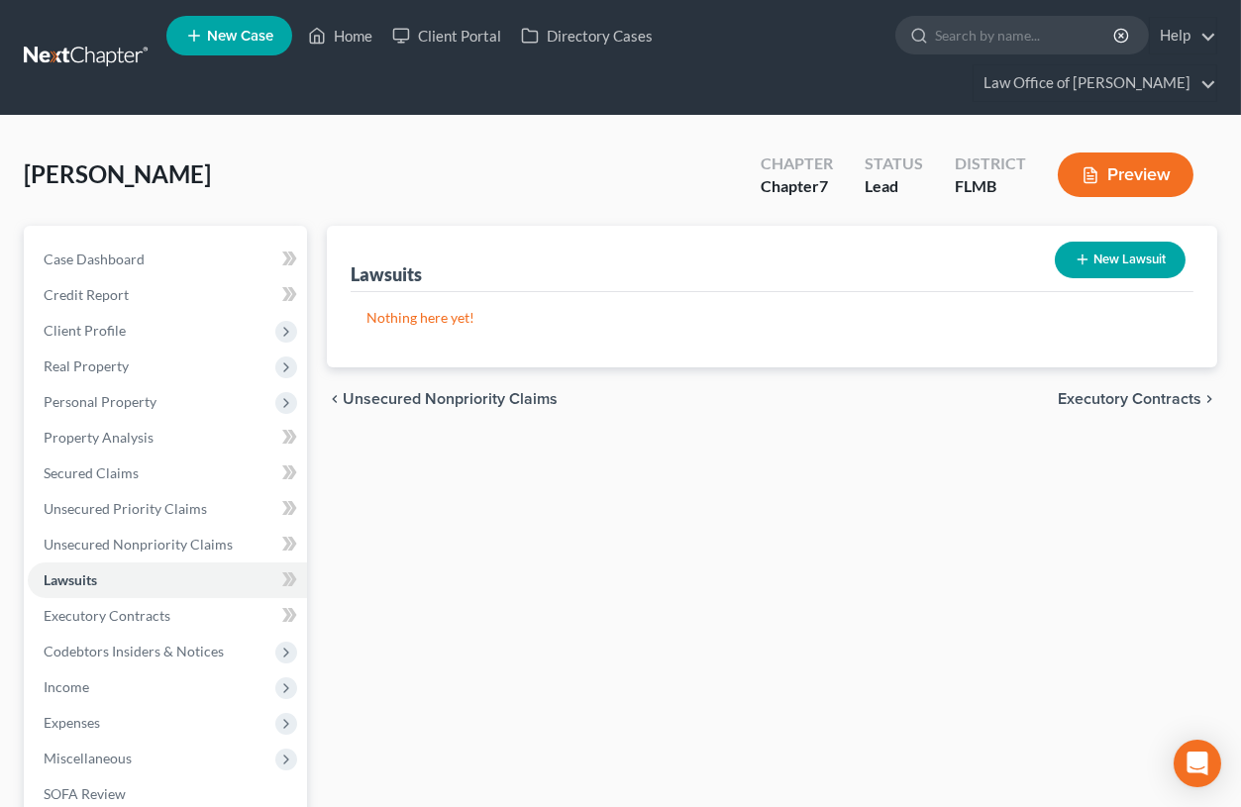
click at [1119, 257] on button "New Lawsuit" at bounding box center [1120, 260] width 131 height 37
select select "0"
